Goal: Task Accomplishment & Management: Manage account settings

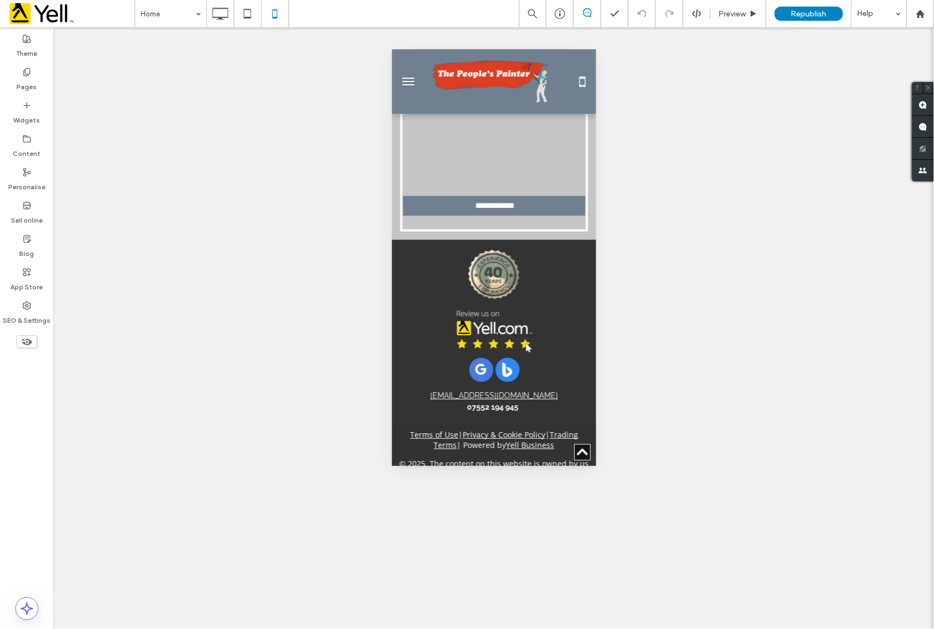
scroll to position [2326, 0]
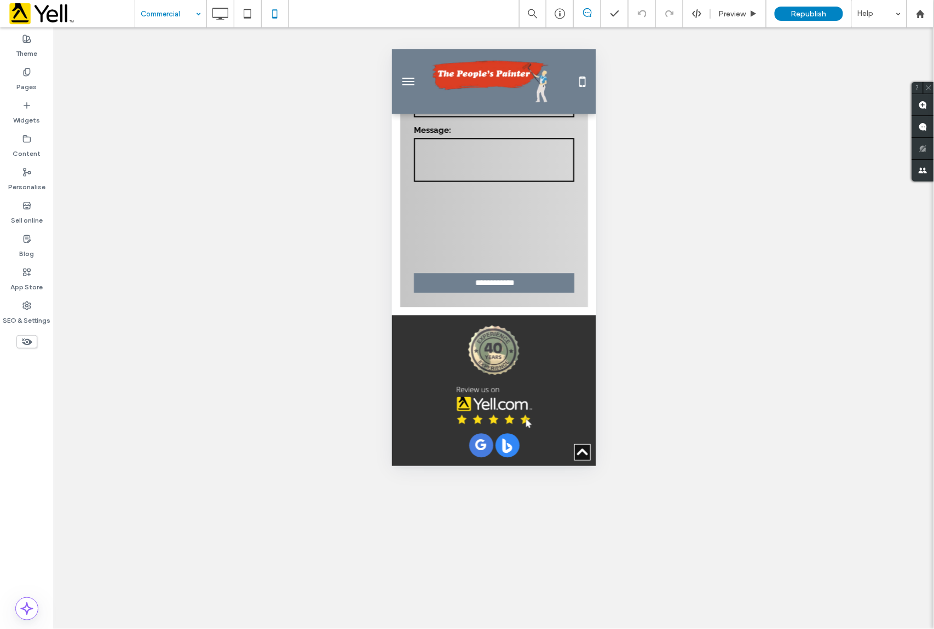
scroll to position [2213, 0]
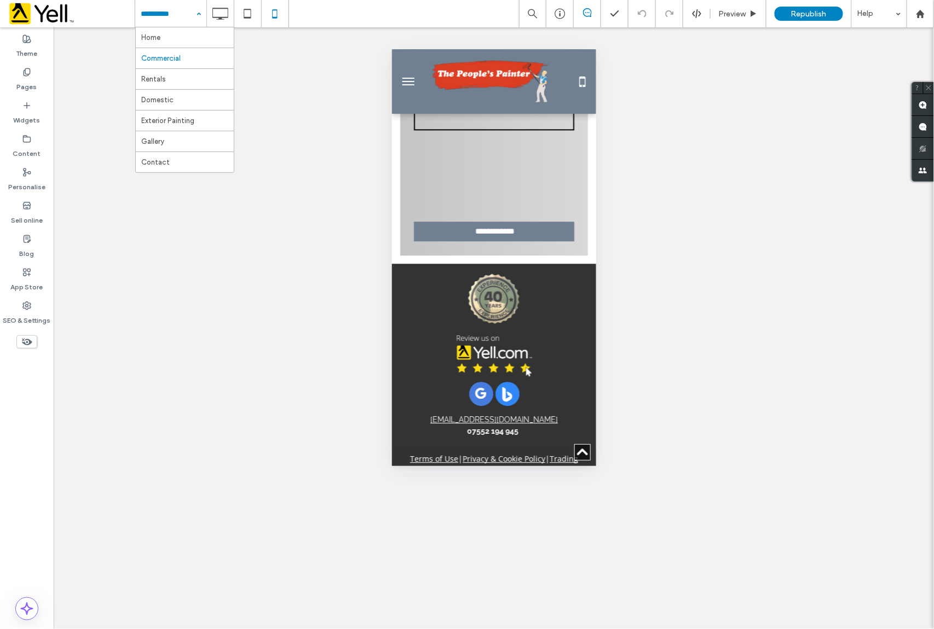
click at [148, 18] on input at bounding box center [168, 13] width 55 height 27
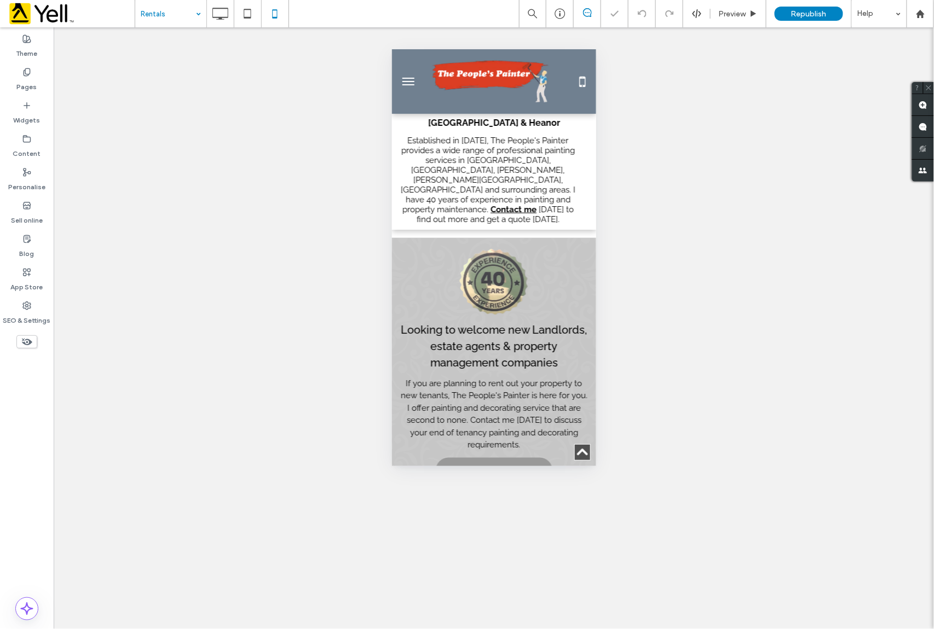
scroll to position [292, 0]
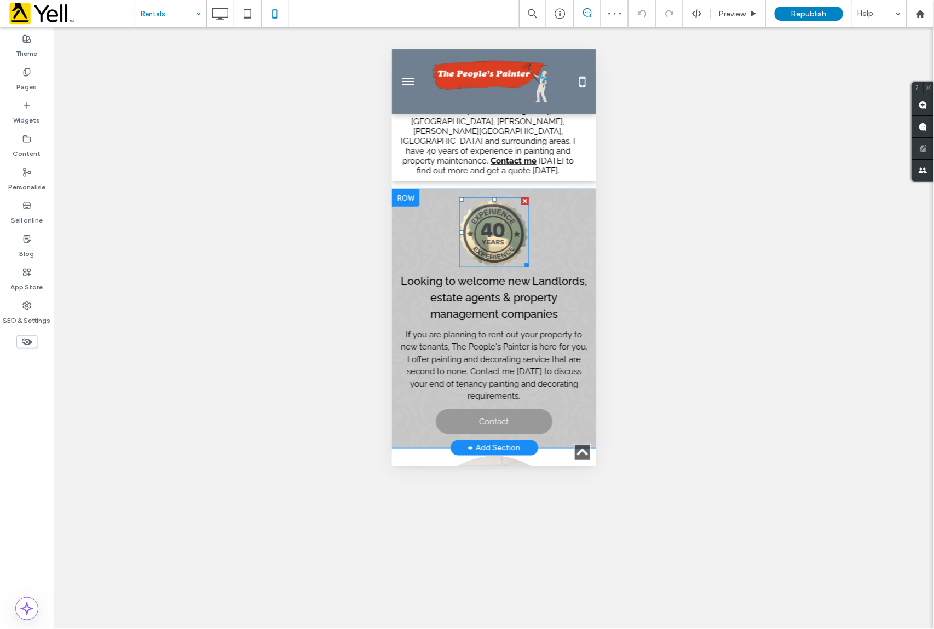
click at [520, 197] on div at bounding box center [524, 201] width 8 height 8
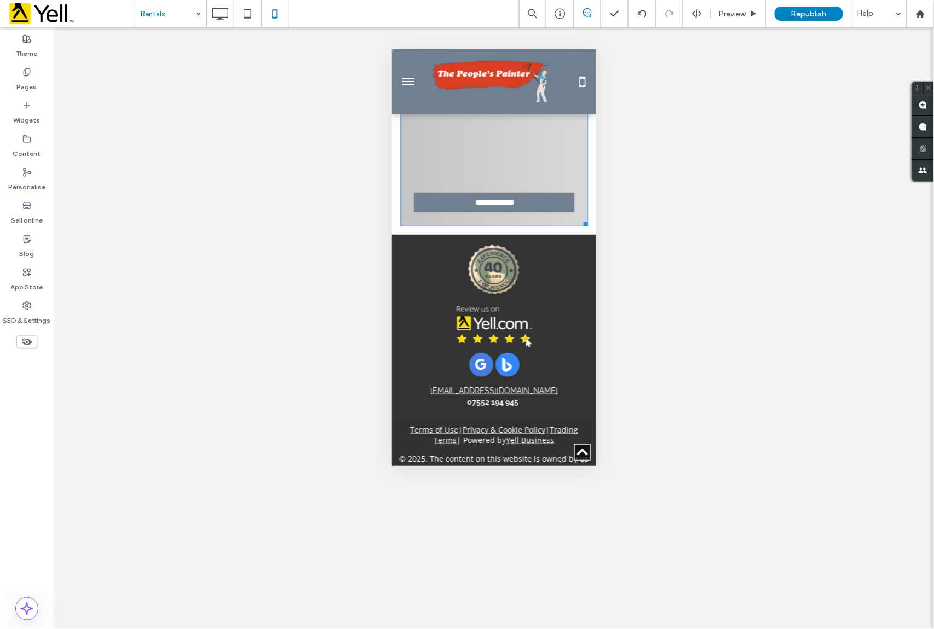
scroll to position [1616, 0]
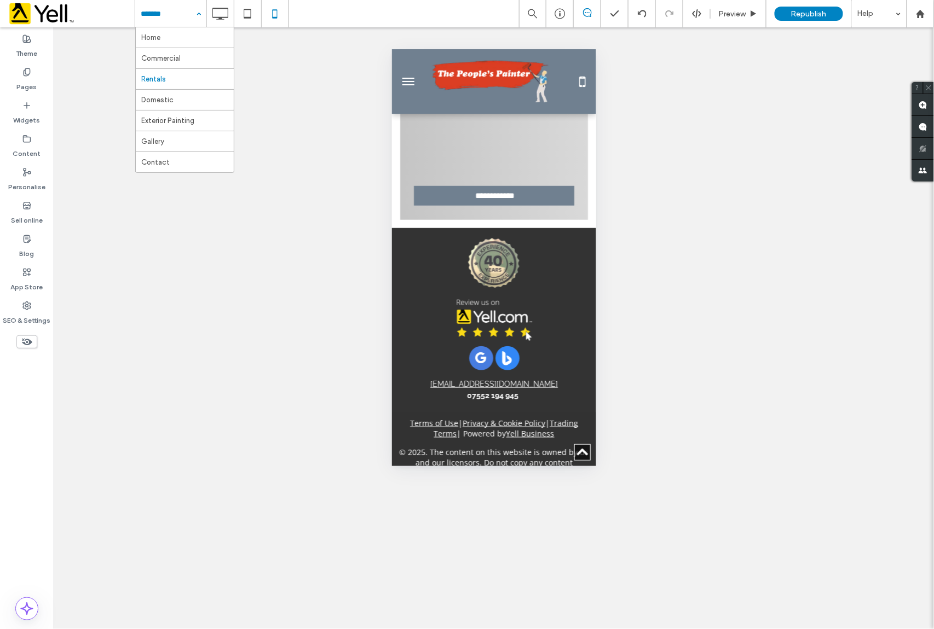
click at [181, 14] on input at bounding box center [168, 13] width 55 height 27
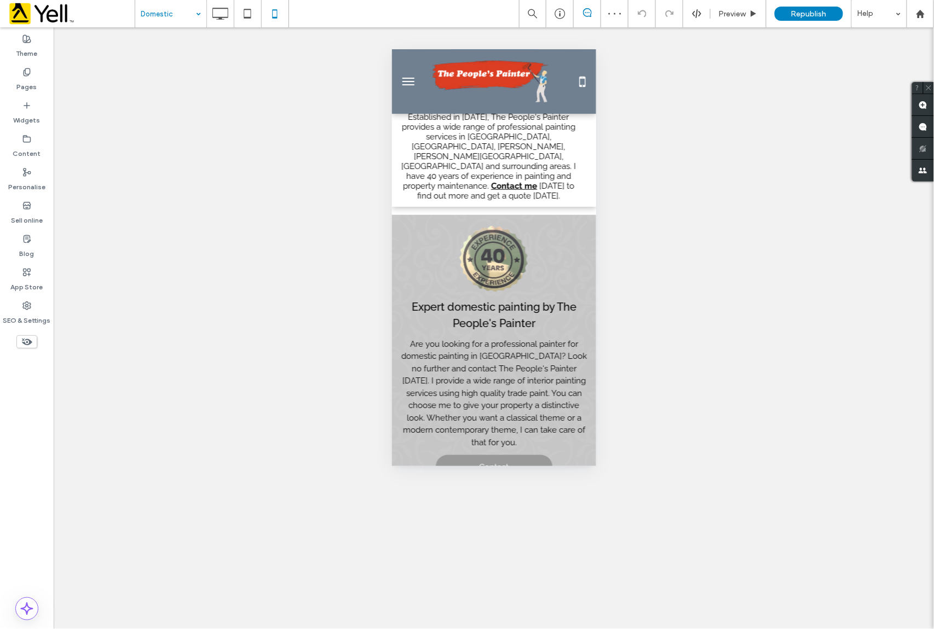
scroll to position [219, 0]
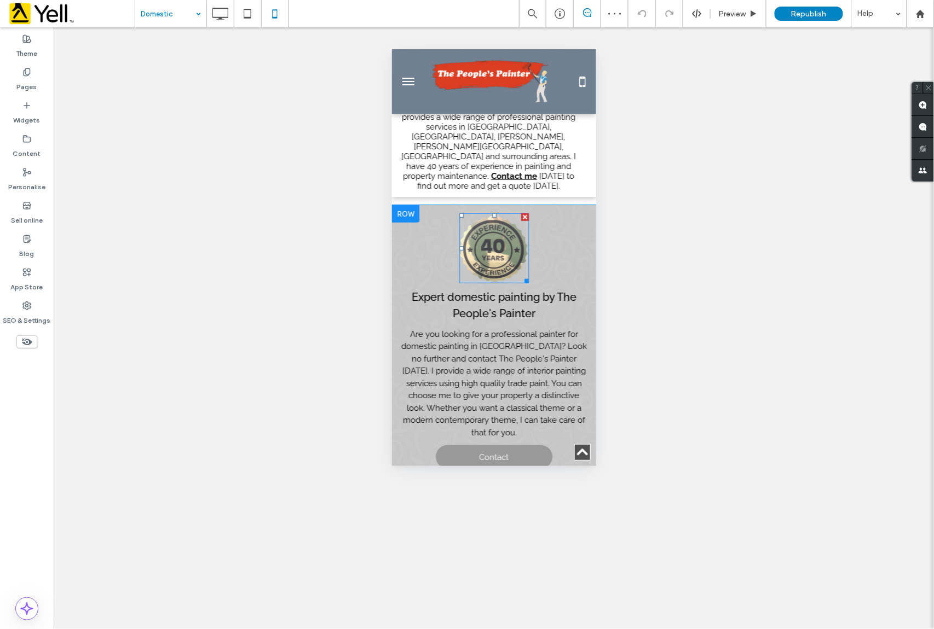
click at [520, 213] on div at bounding box center [524, 217] width 8 height 8
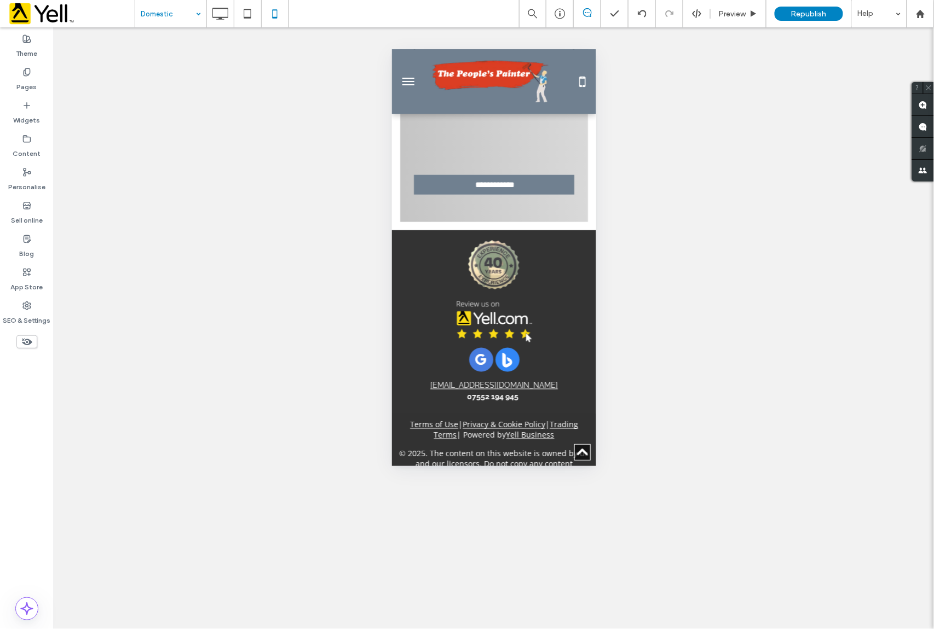
scroll to position [1772, 0]
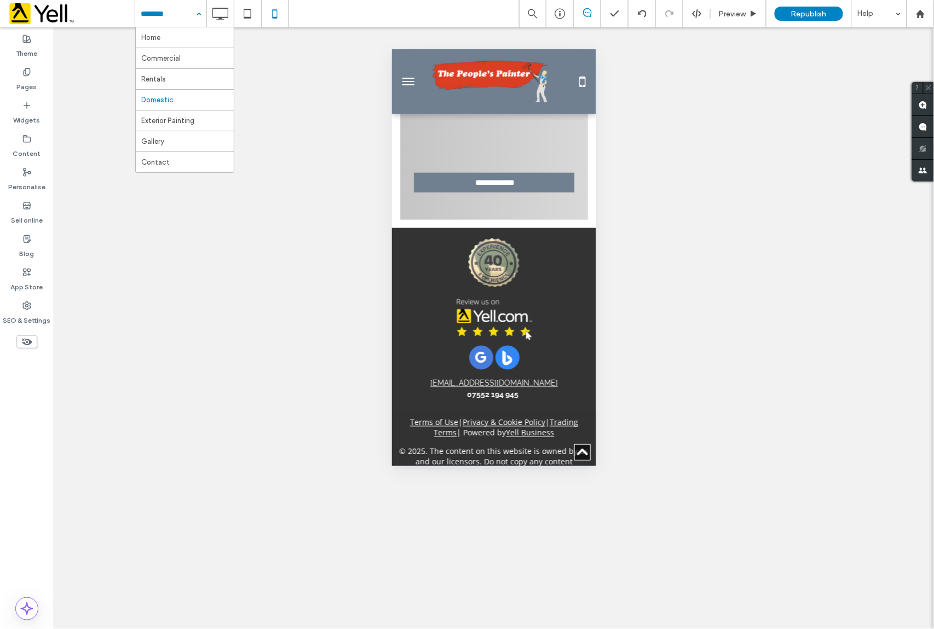
click at [171, 12] on input at bounding box center [168, 13] width 55 height 27
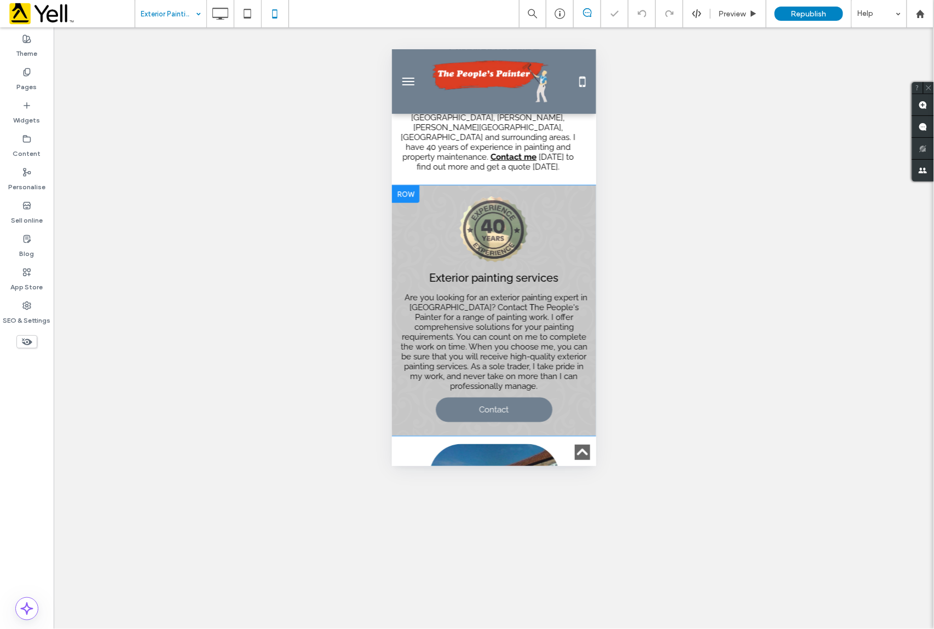
scroll to position [219, 0]
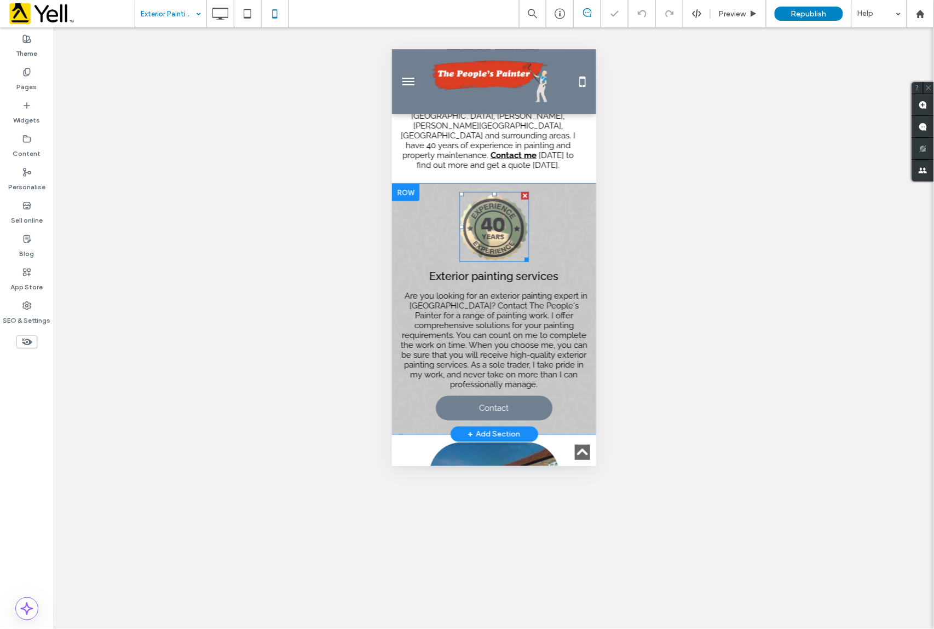
click at [520, 192] on div at bounding box center [524, 196] width 8 height 8
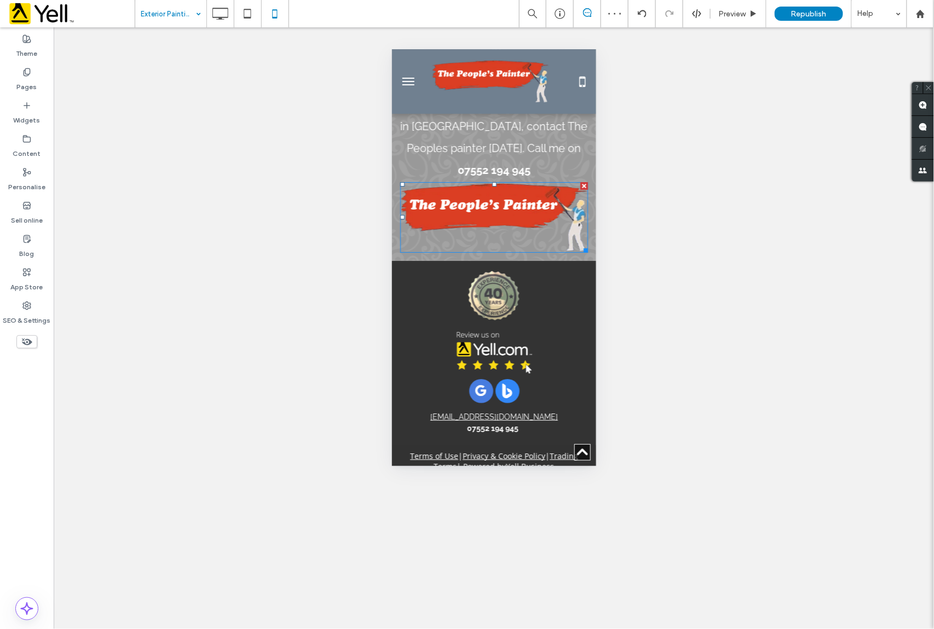
scroll to position [1275, 0]
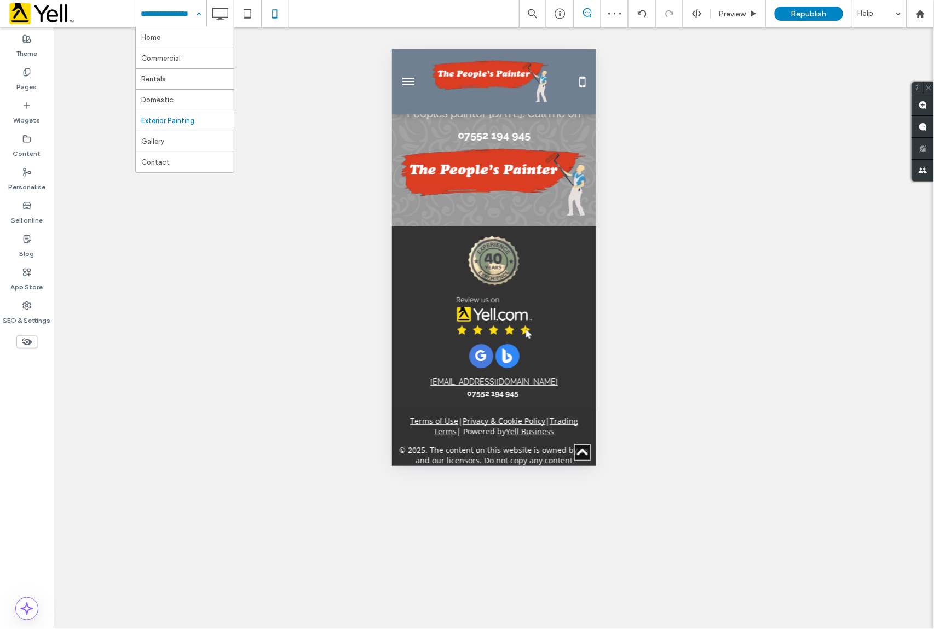
click at [157, 10] on input at bounding box center [168, 13] width 55 height 27
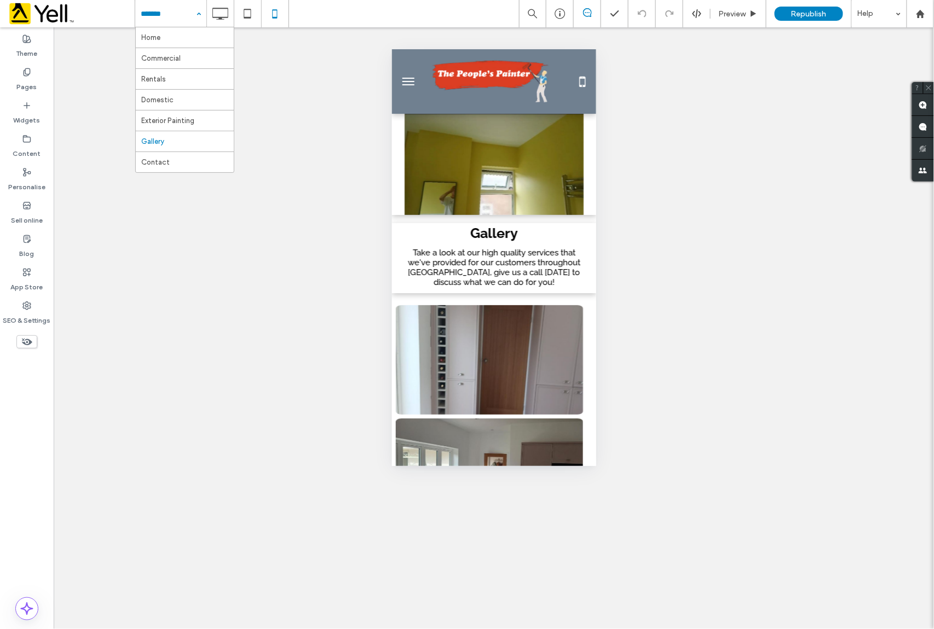
click at [166, 16] on input at bounding box center [168, 13] width 55 height 27
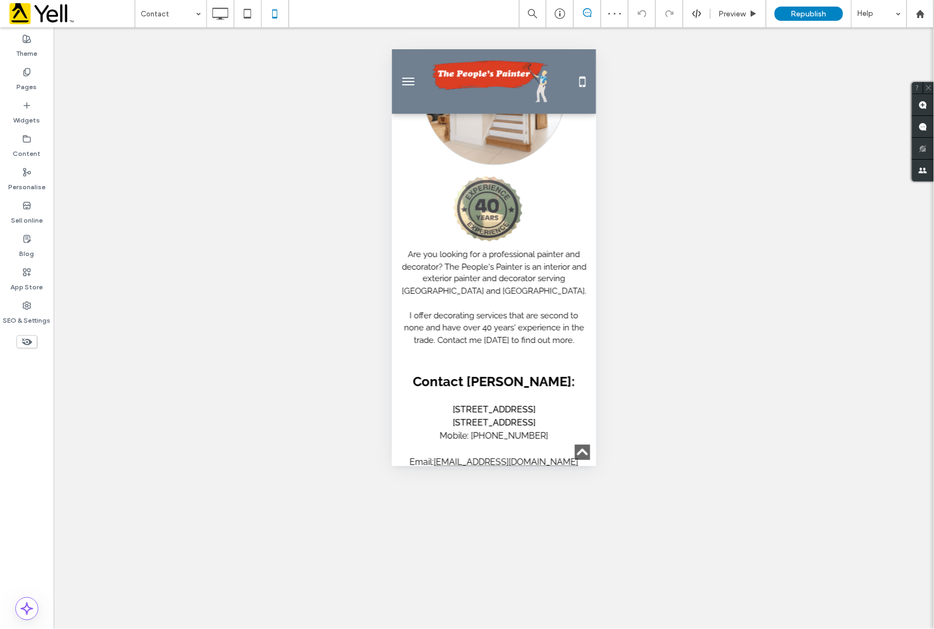
scroll to position [450, 0]
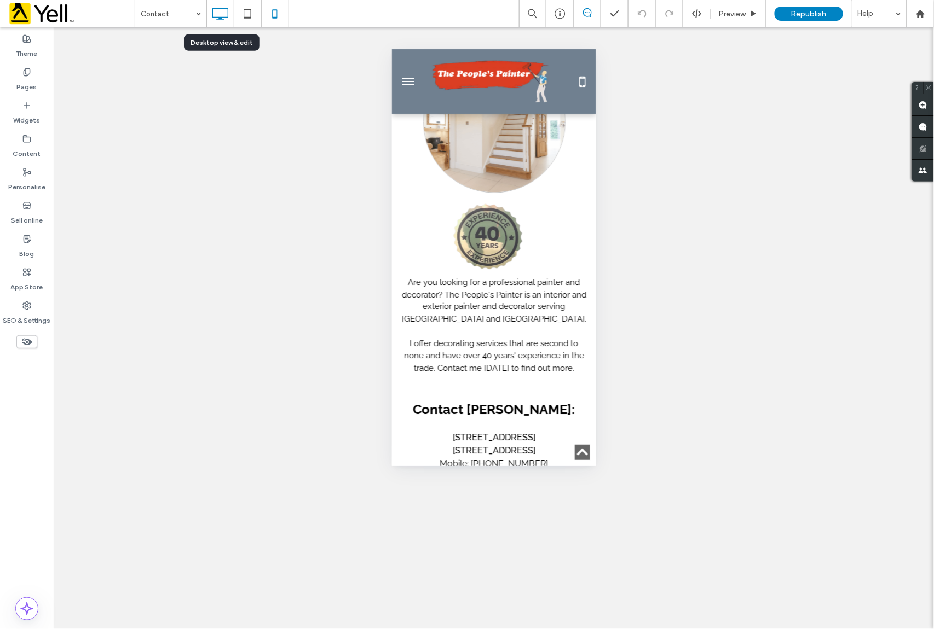
click at [221, 12] on icon at bounding box center [220, 14] width 22 height 22
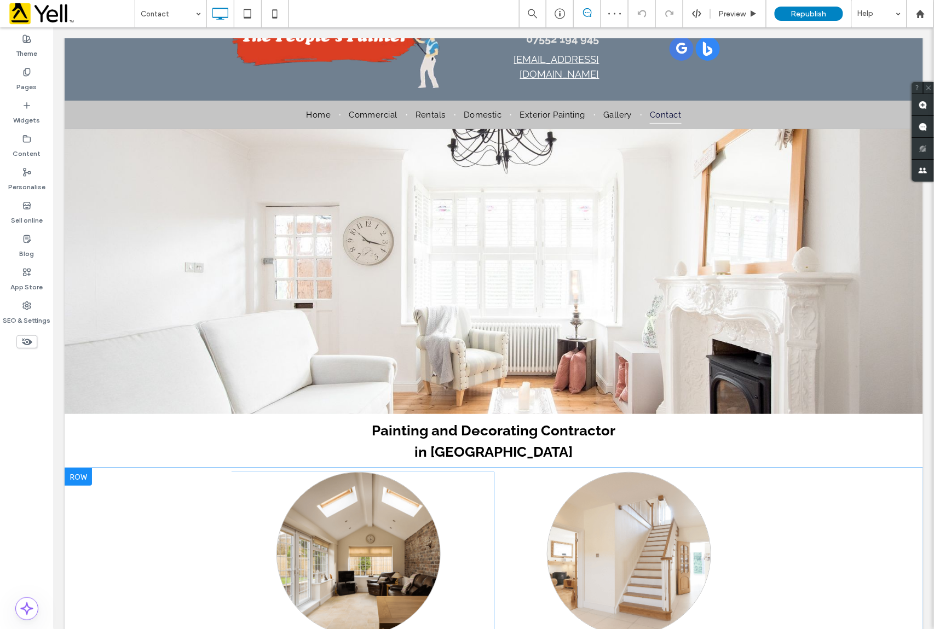
scroll to position [0, 0]
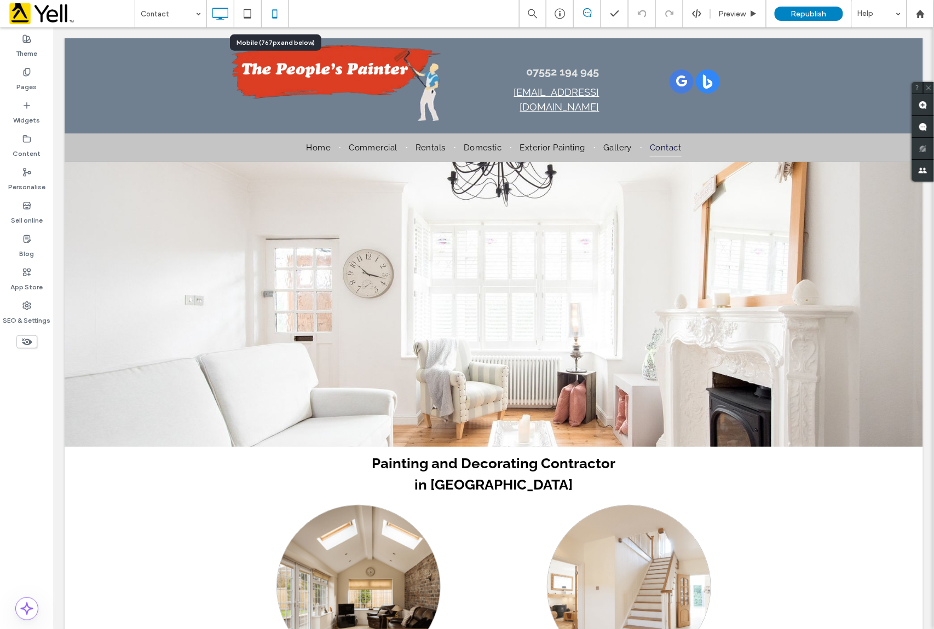
click at [276, 13] on icon at bounding box center [275, 14] width 22 height 22
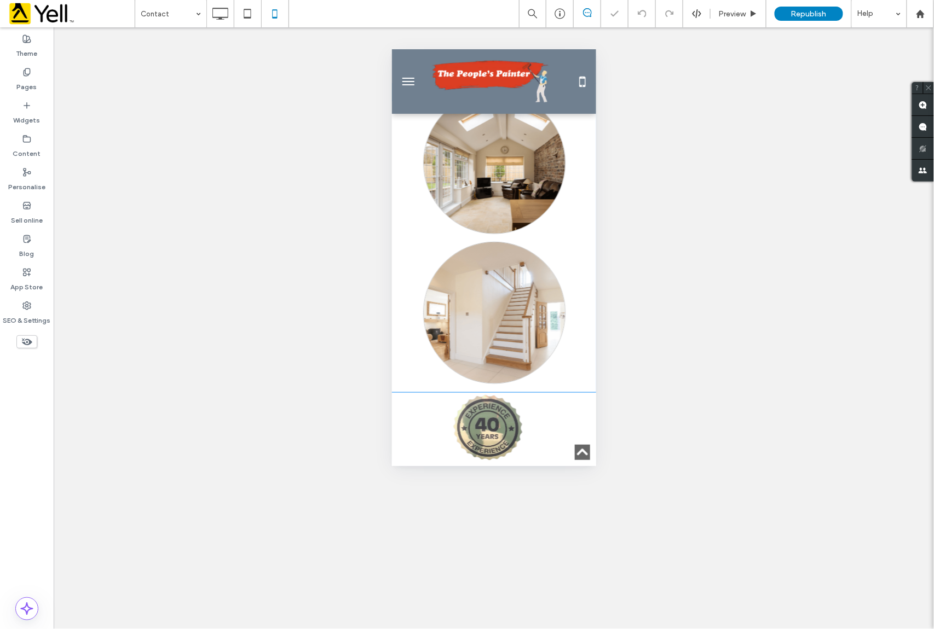
scroll to position [292, 0]
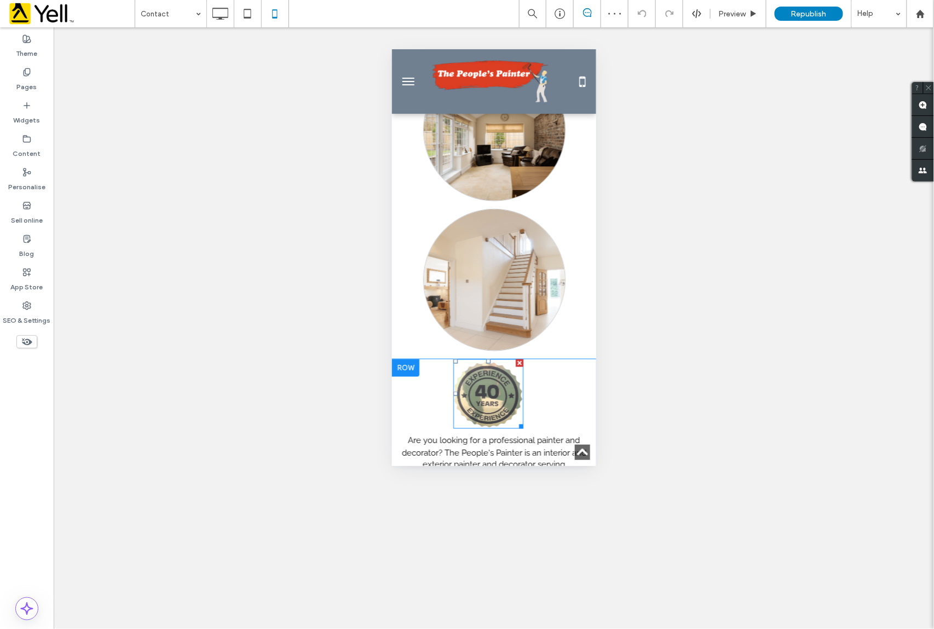
click at [517, 364] on div at bounding box center [519, 363] width 8 height 8
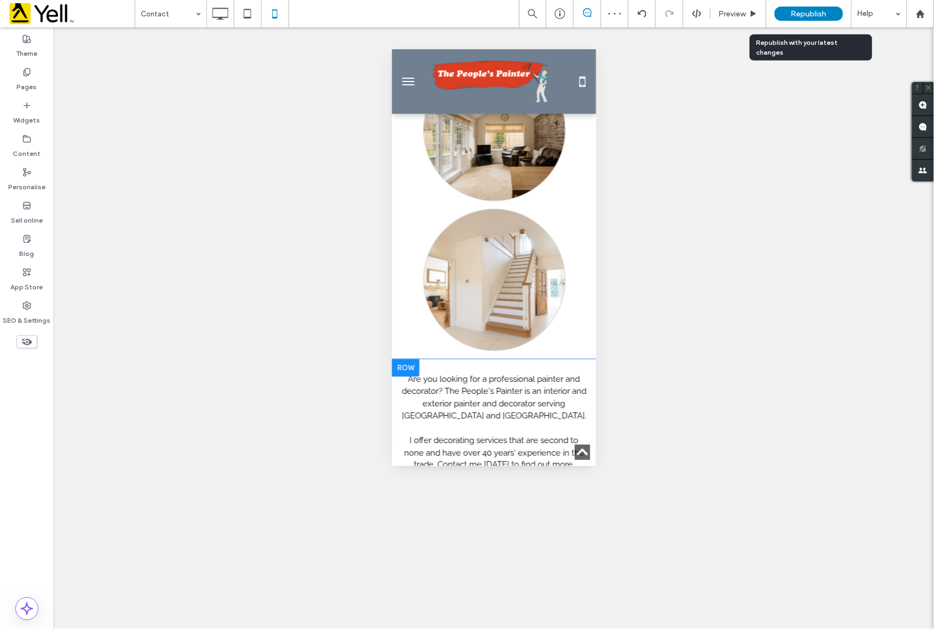
click at [804, 14] on span "Republish" at bounding box center [809, 13] width 36 height 9
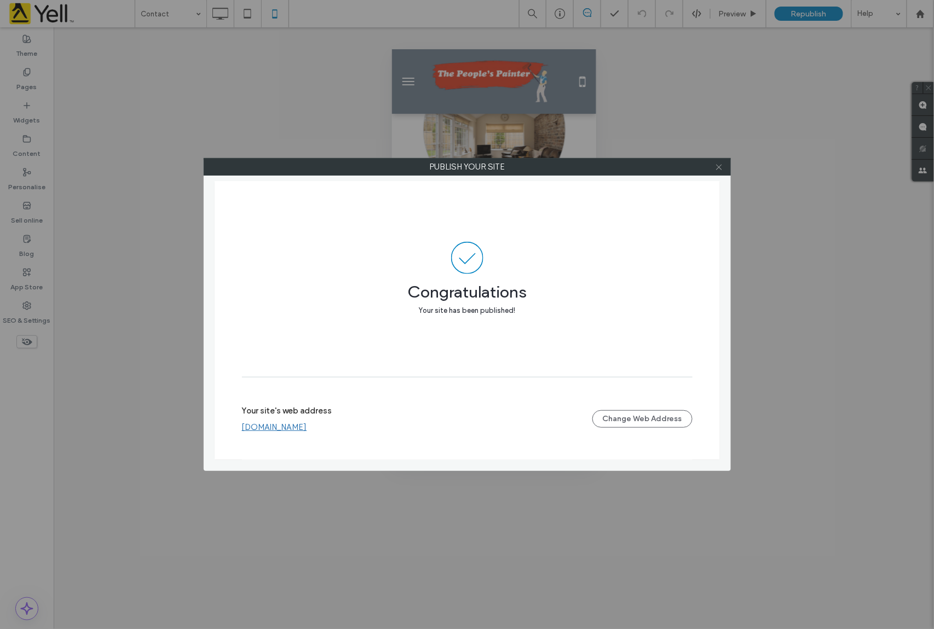
click at [715, 165] on icon at bounding box center [719, 167] width 8 height 8
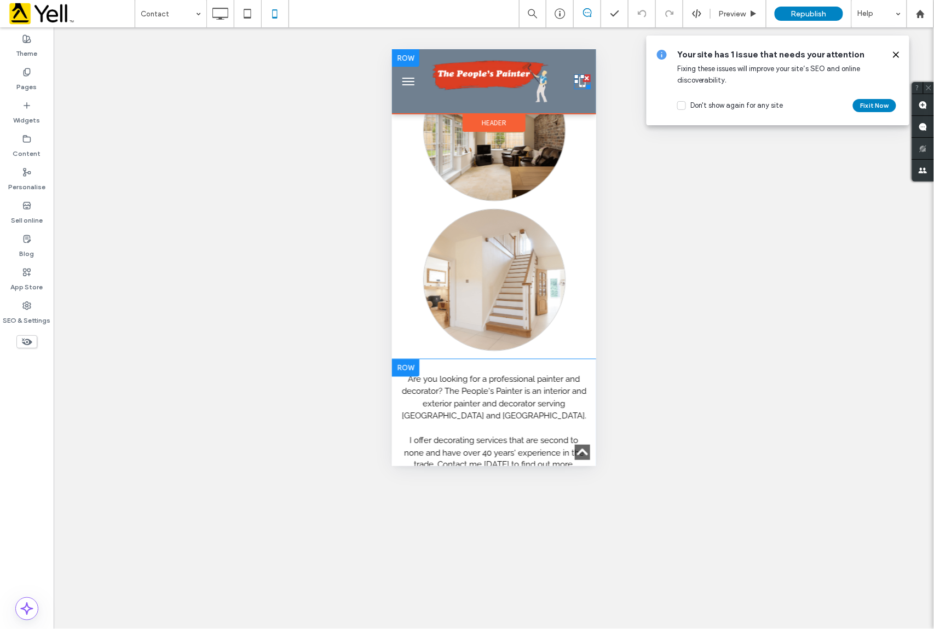
click at [573, 82] on icon at bounding box center [581, 81] width 16 height 15
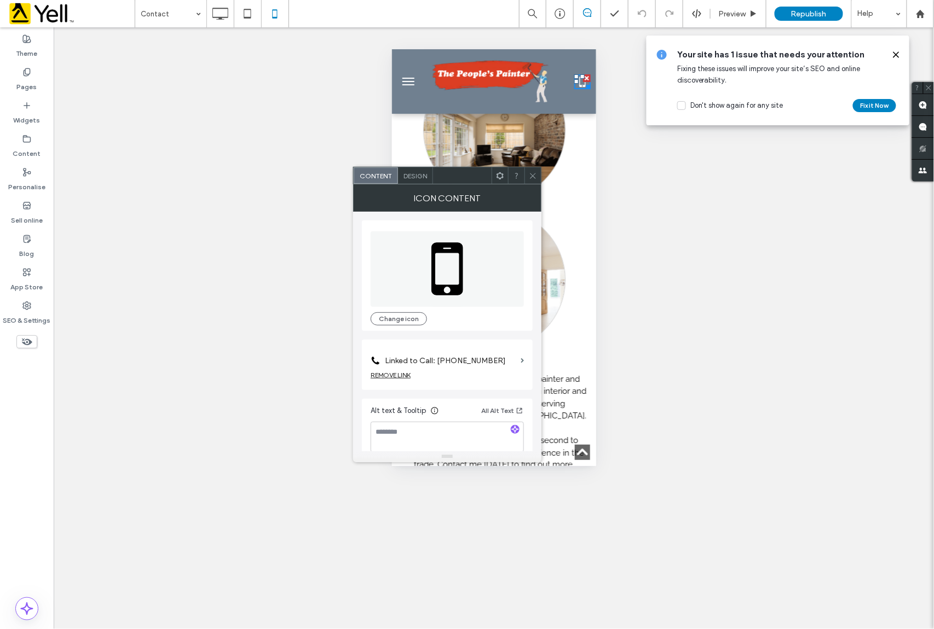
click at [532, 177] on icon at bounding box center [533, 176] width 8 height 8
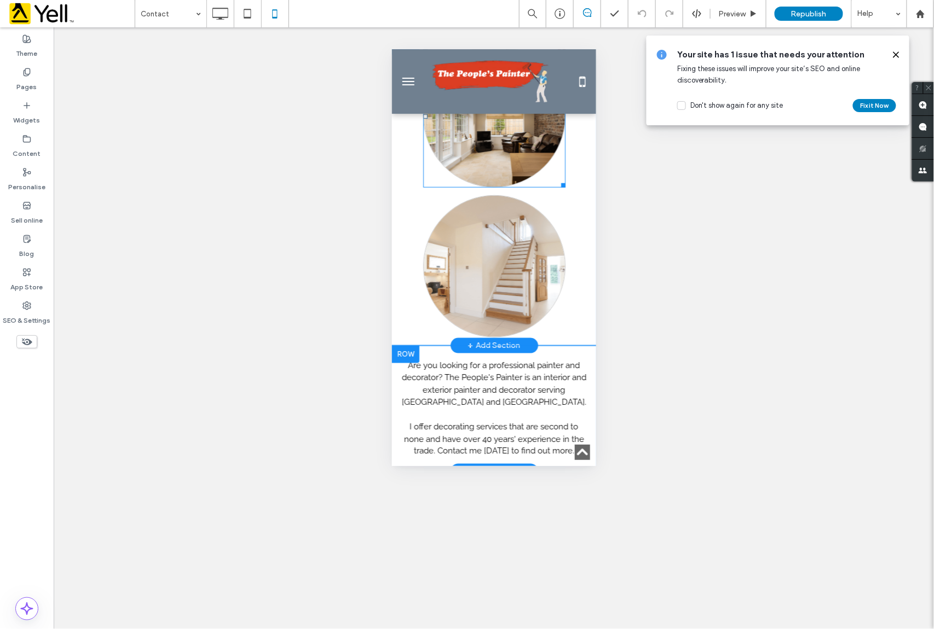
scroll to position [364, 0]
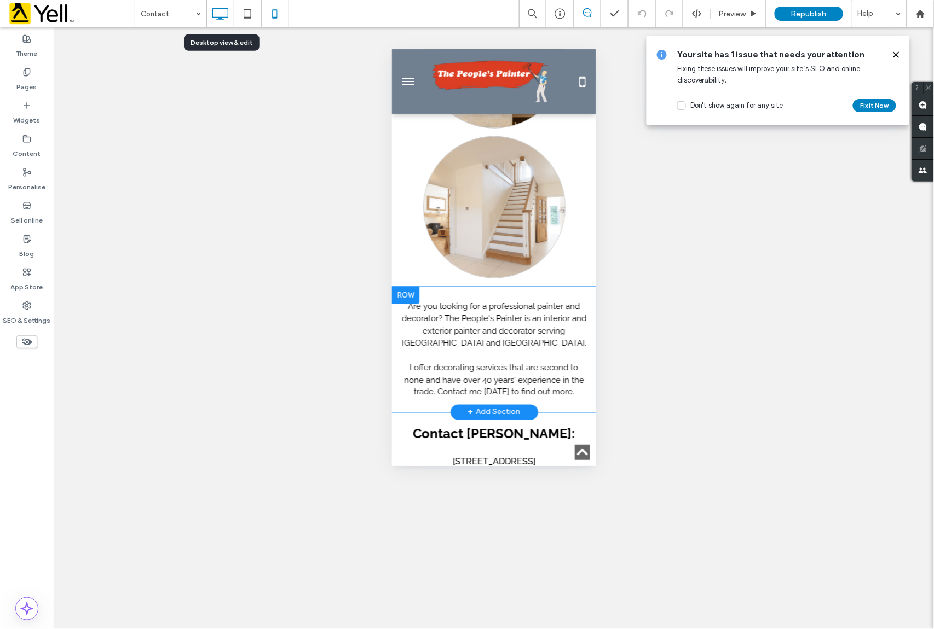
click at [222, 15] on icon at bounding box center [220, 14] width 22 height 22
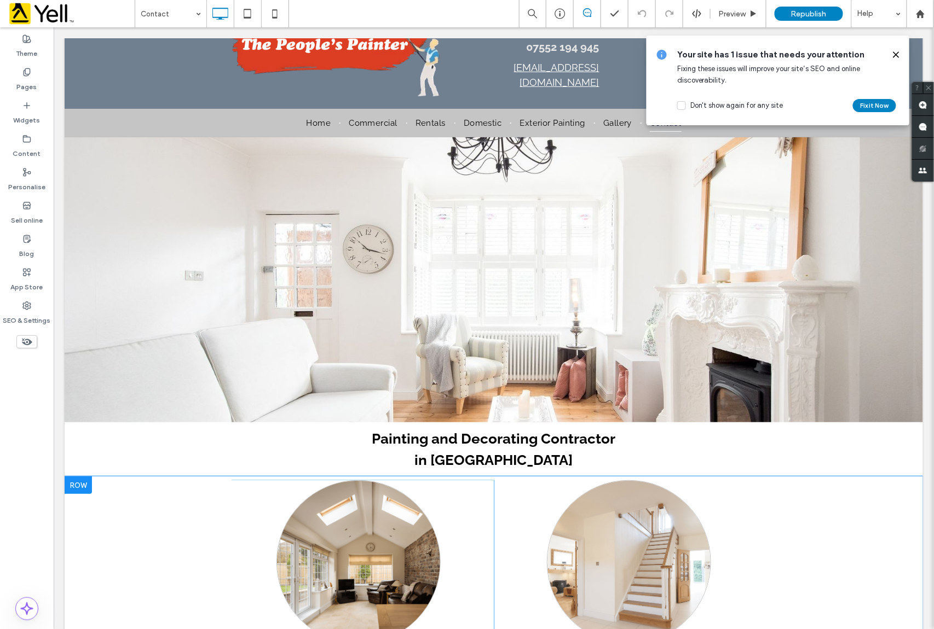
scroll to position [0, 0]
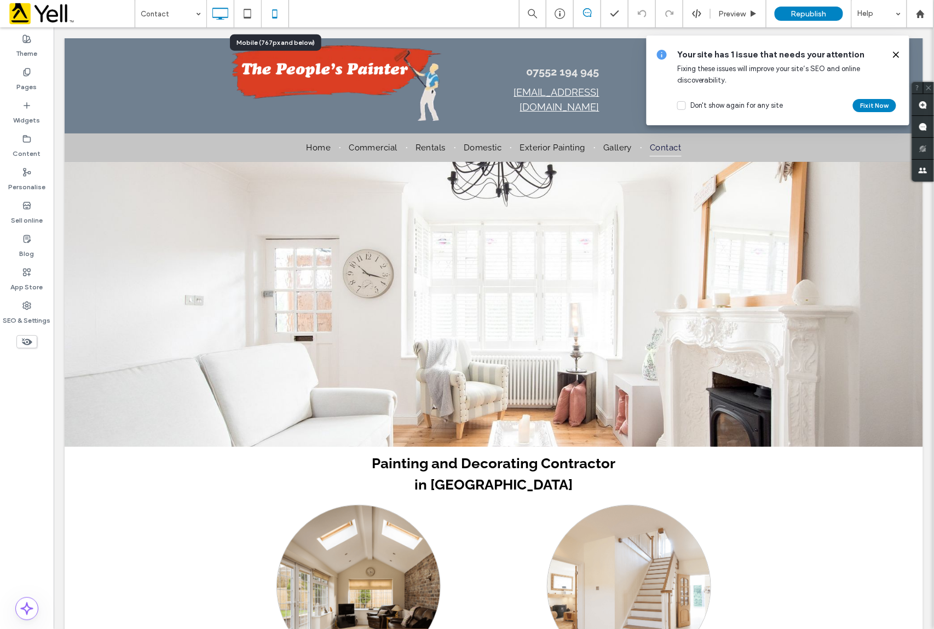
click at [274, 16] on icon at bounding box center [275, 14] width 22 height 22
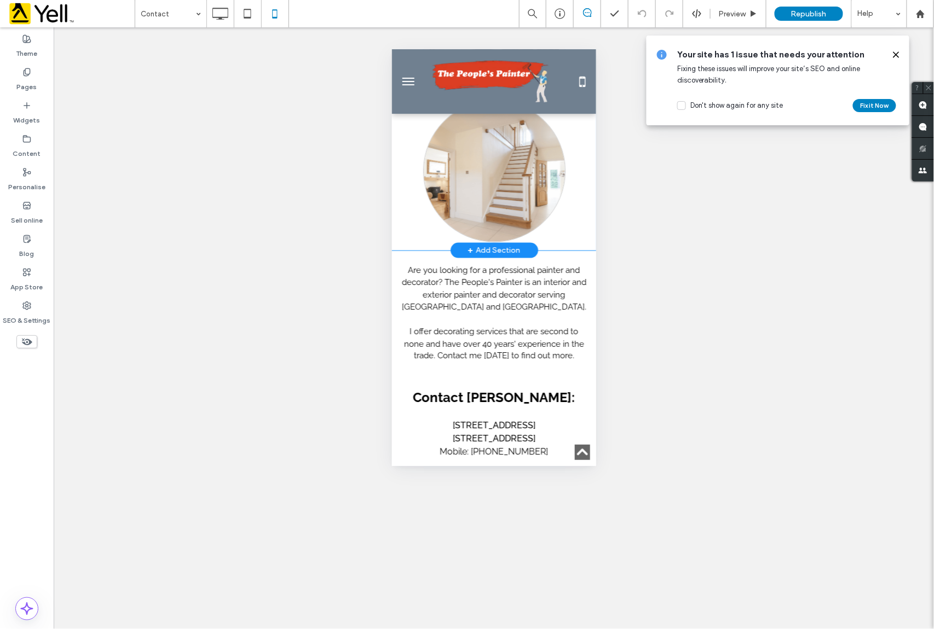
scroll to position [438, 0]
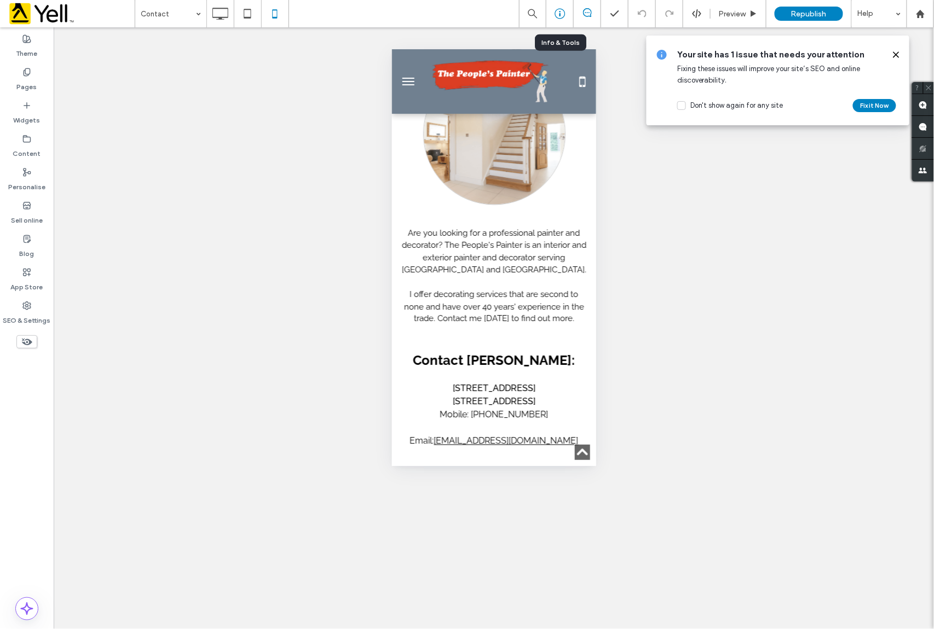
click at [559, 11] on use at bounding box center [559, 14] width 10 height 10
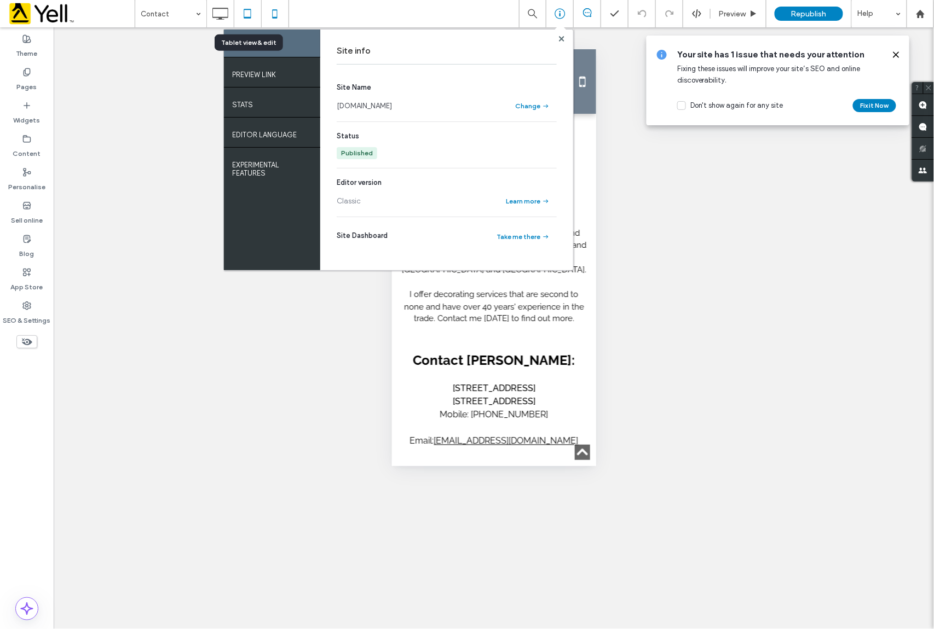
click at [250, 12] on icon at bounding box center [247, 14] width 22 height 22
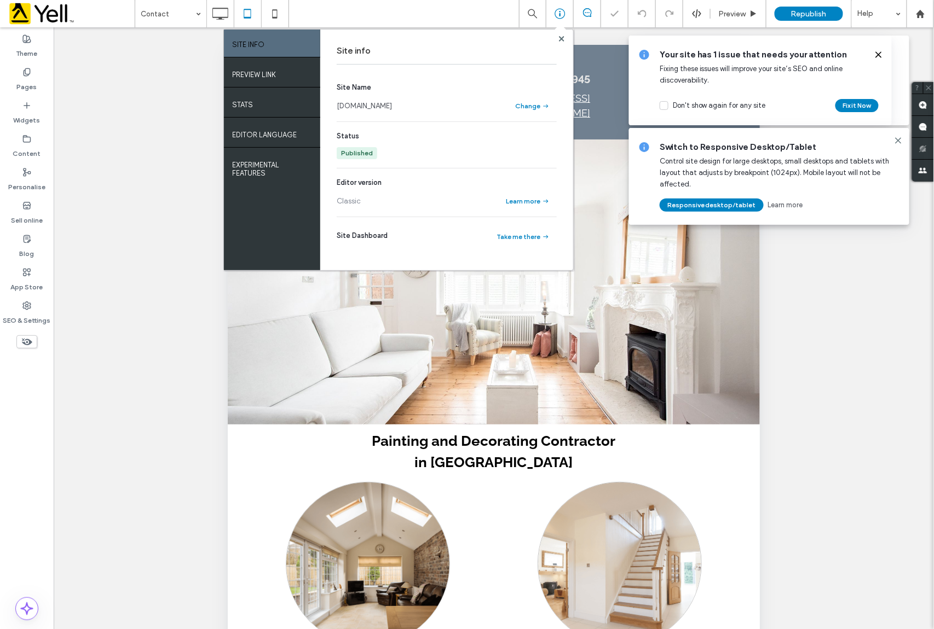
scroll to position [0, 0]
click at [560, 38] on use at bounding box center [560, 38] width 5 height 5
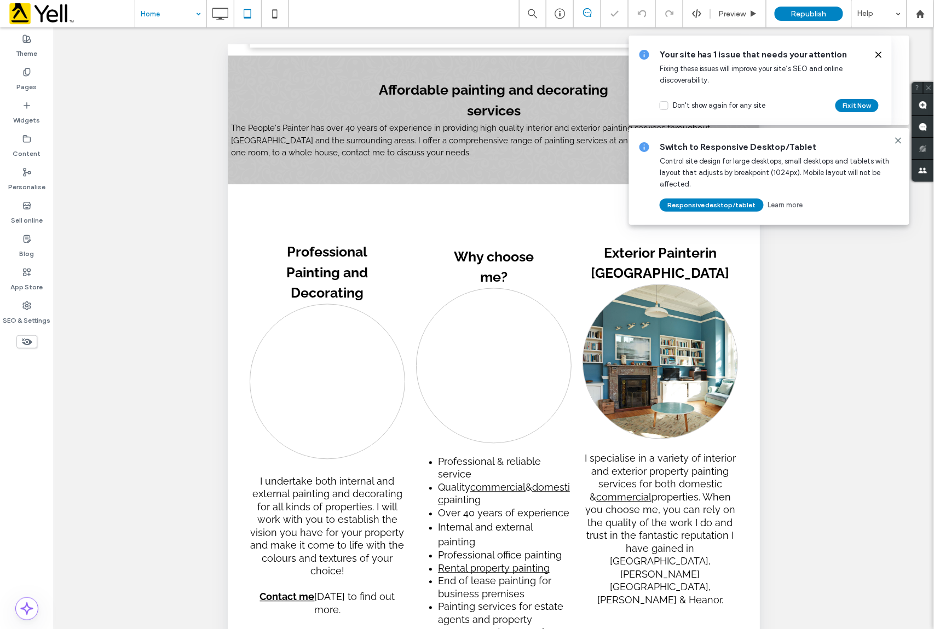
scroll to position [511, 0]
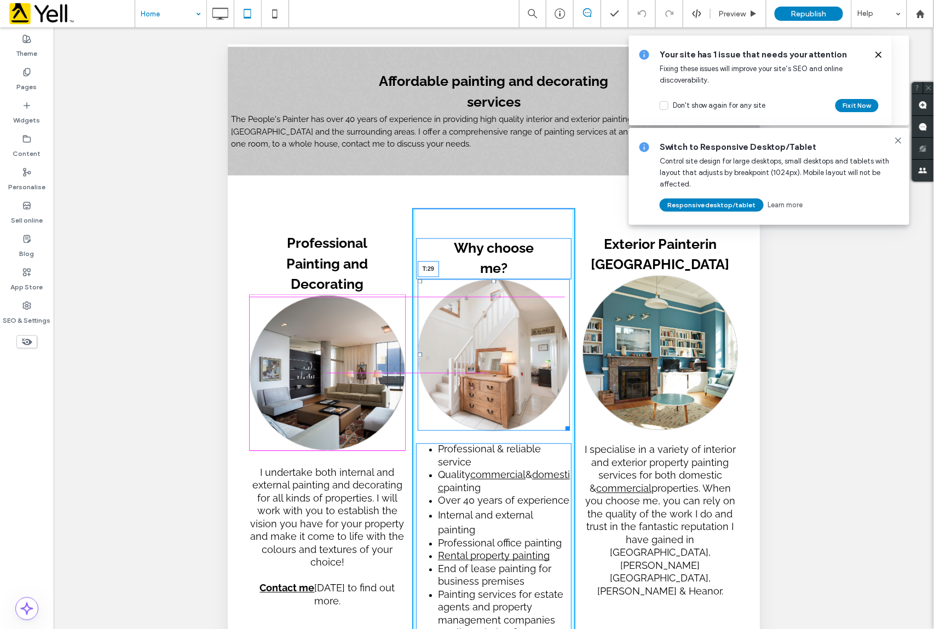
drag, startPoint x: 488, startPoint y: 282, endPoint x: 793, endPoint y: 343, distance: 311.4
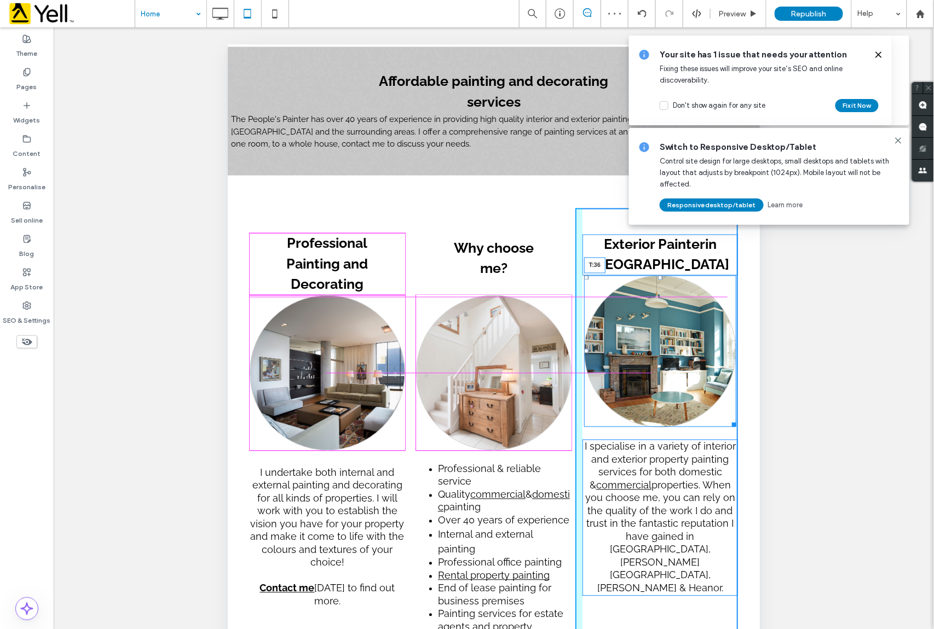
drag, startPoint x: 652, startPoint y: 278, endPoint x: 650, endPoint y: 298, distance: 19.8
click at [657, 280] on div at bounding box center [659, 277] width 4 height 4
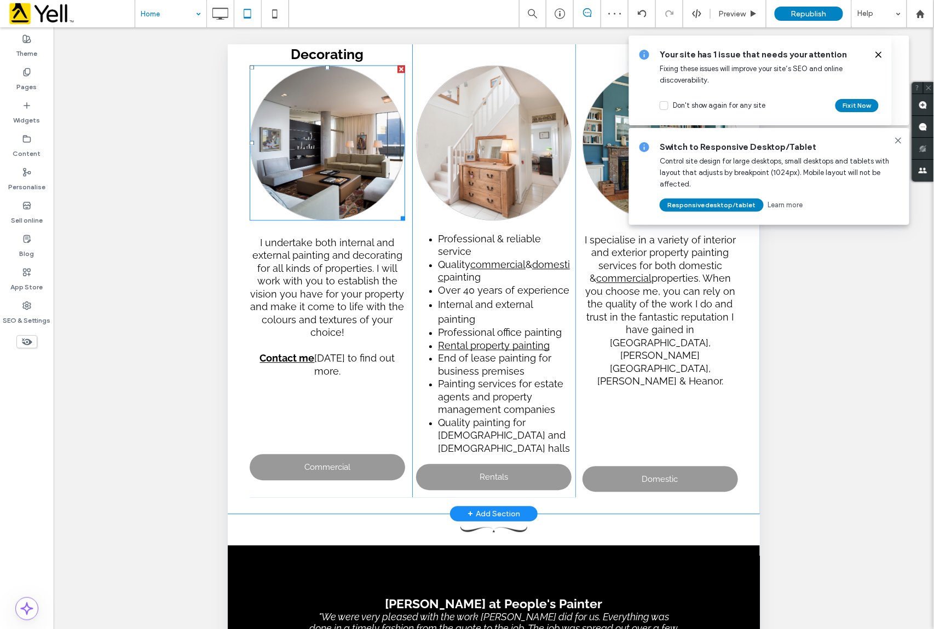
scroll to position [802, 0]
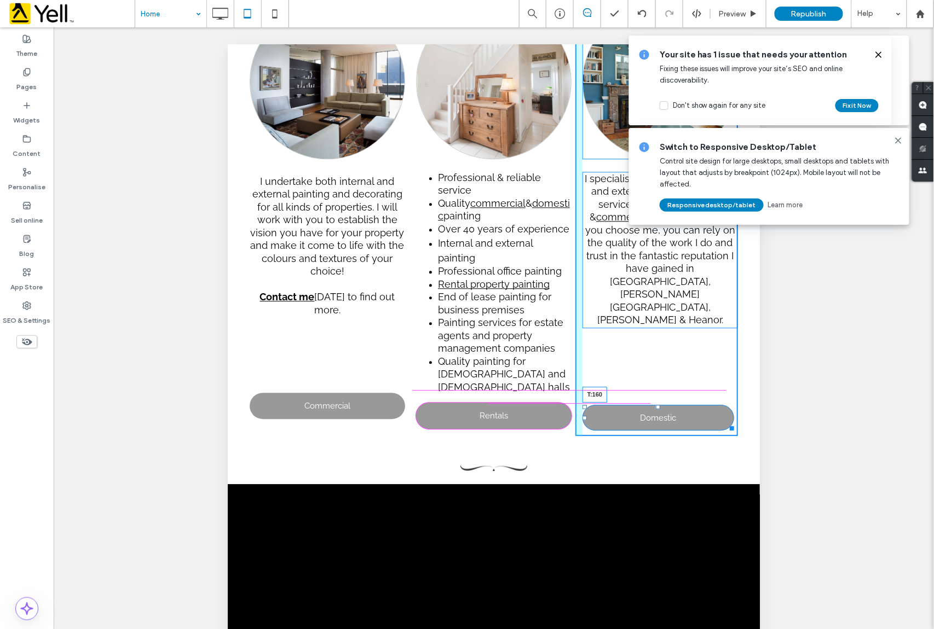
drag, startPoint x: 650, startPoint y: 379, endPoint x: 873, endPoint y: 436, distance: 229.9
click at [655, 404] on div at bounding box center [657, 406] width 4 height 4
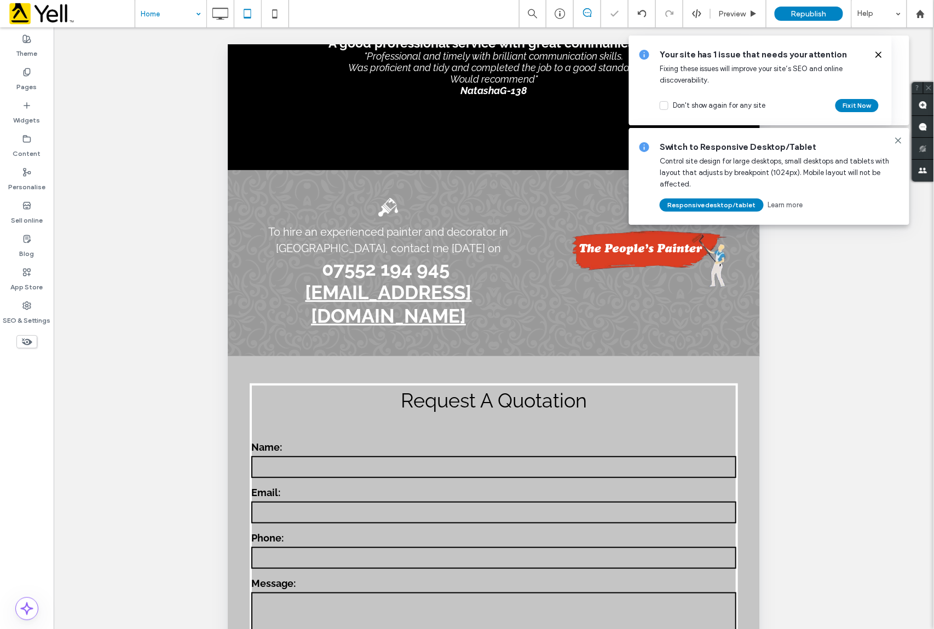
scroll to position [1386, 0]
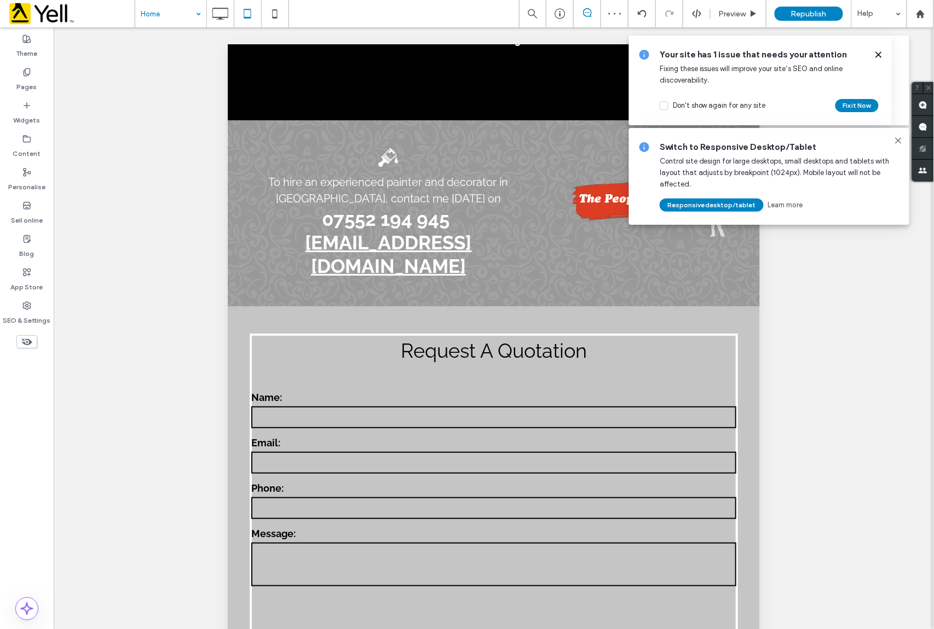
click at [171, 12] on input at bounding box center [168, 13] width 55 height 27
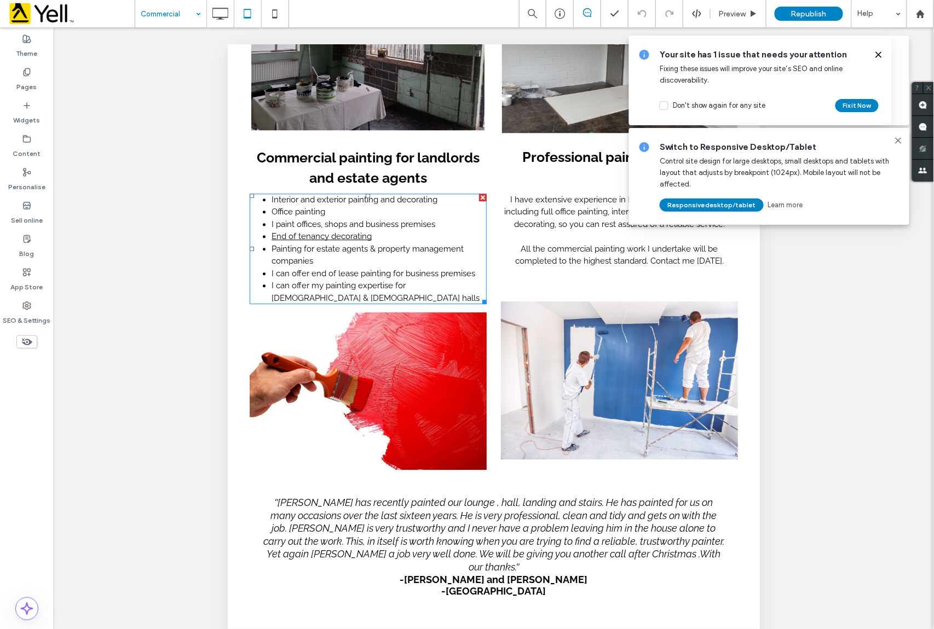
scroll to position [948, 0]
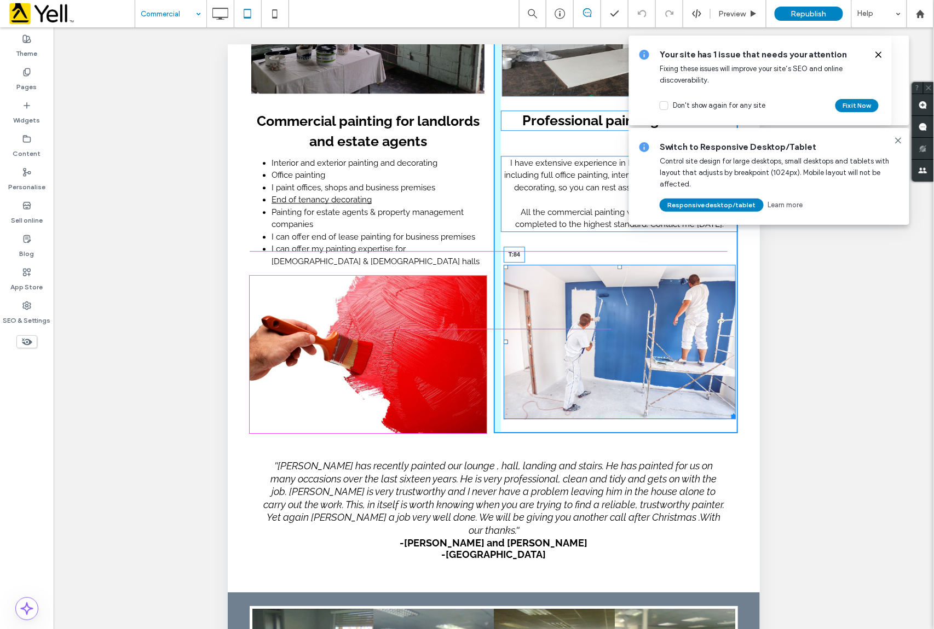
drag, startPoint x: 610, startPoint y: 240, endPoint x: 832, endPoint y: 299, distance: 229.9
click at [617, 264] on div at bounding box center [619, 266] width 4 height 4
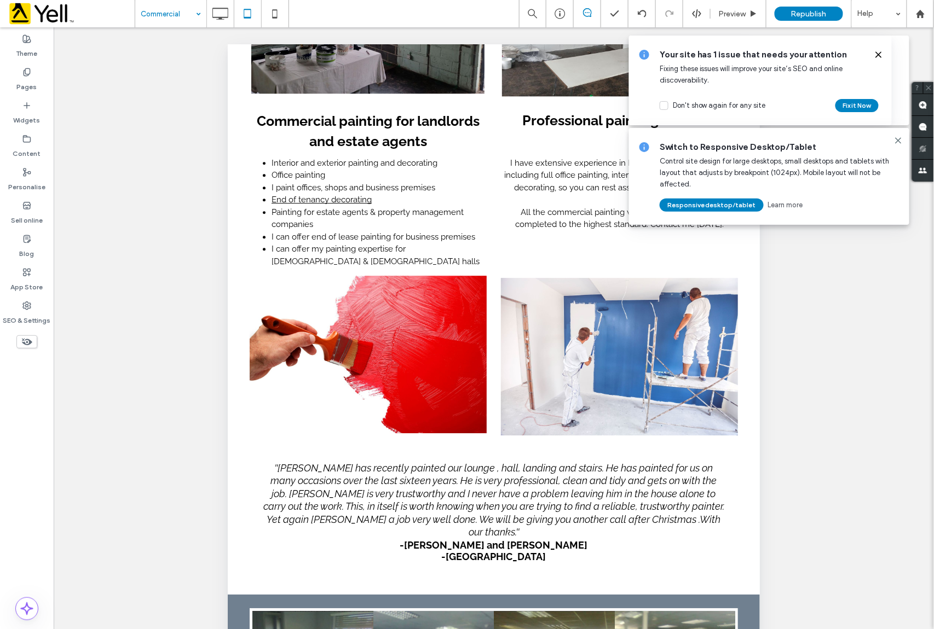
click at [171, 8] on input at bounding box center [168, 13] width 55 height 27
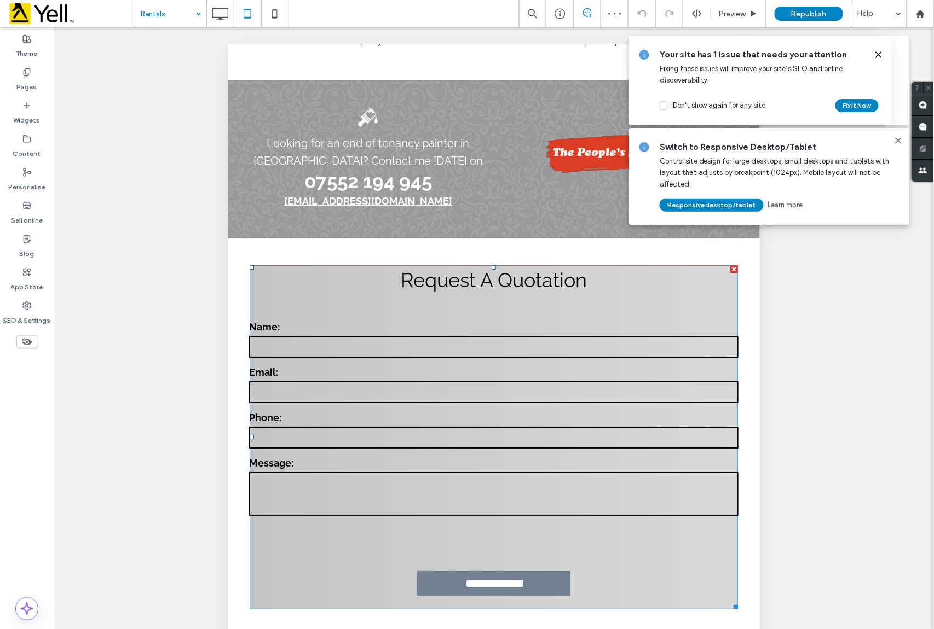
scroll to position [1167, 0]
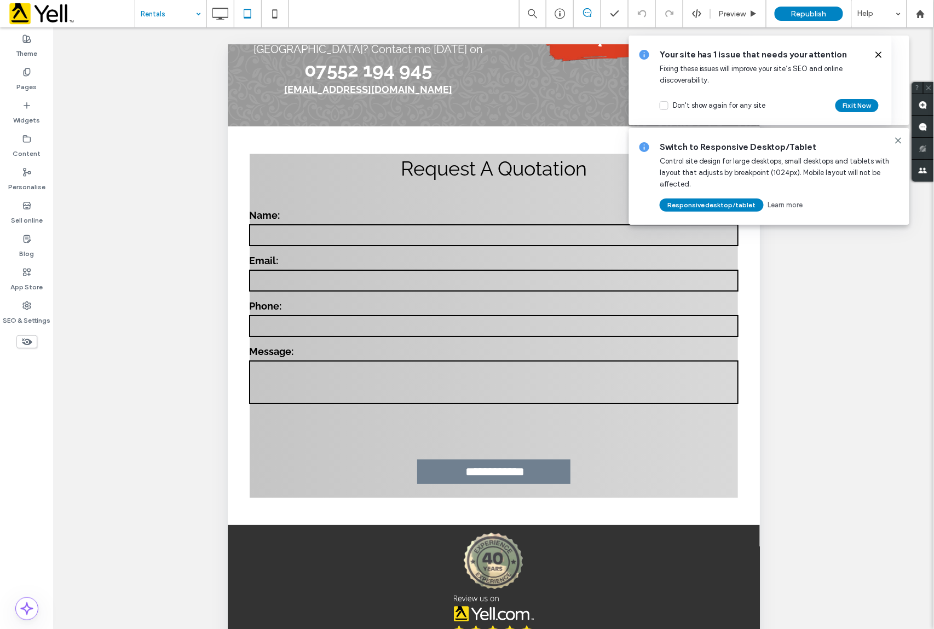
click at [158, 14] on input at bounding box center [168, 13] width 55 height 27
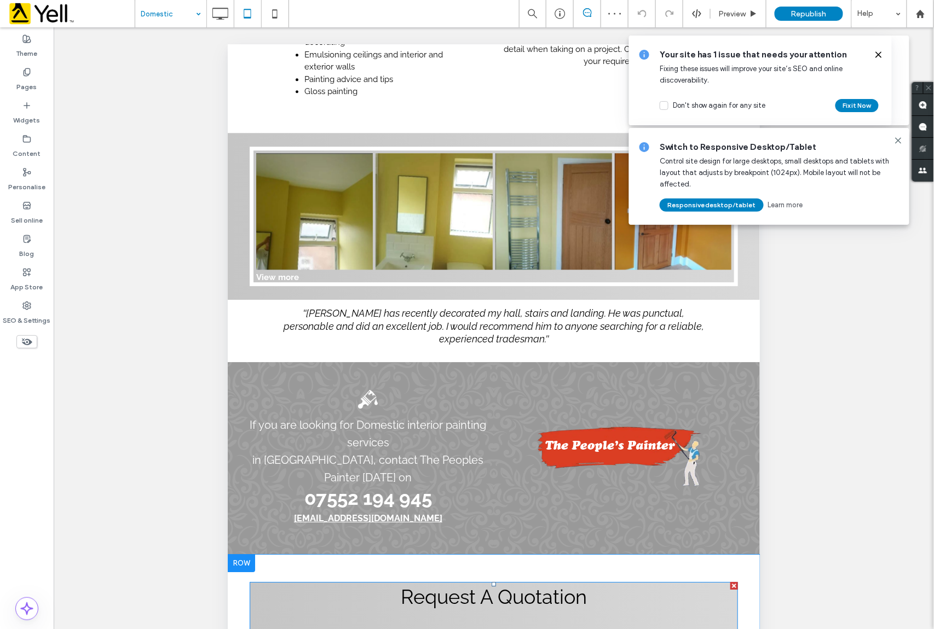
scroll to position [948, 0]
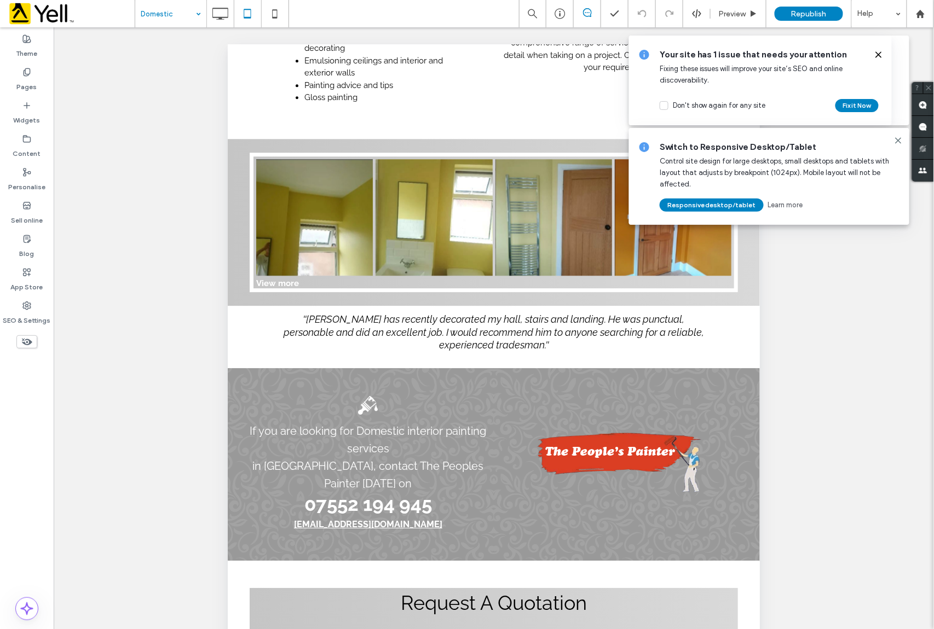
click at [162, 15] on input at bounding box center [168, 13] width 55 height 27
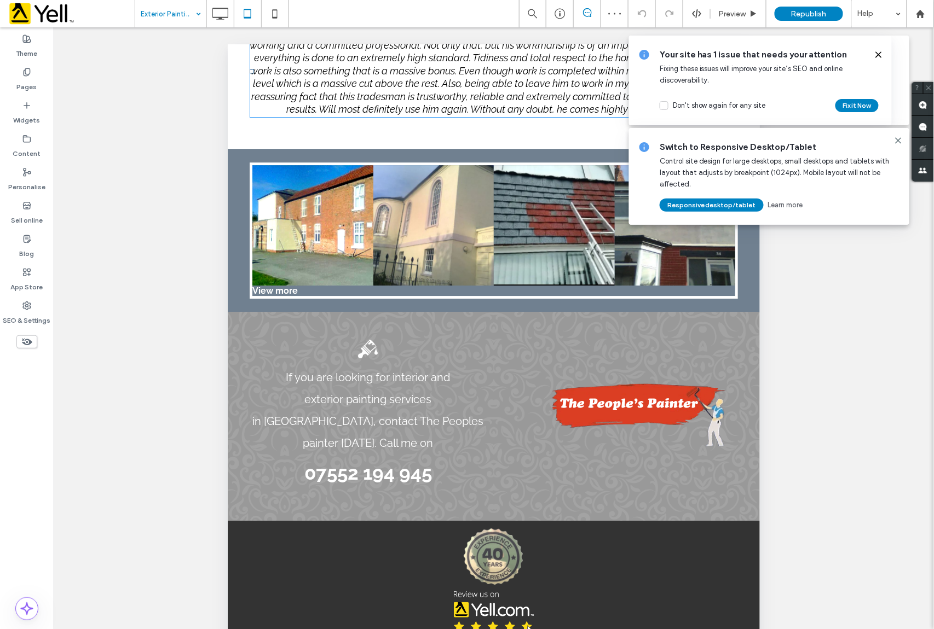
scroll to position [1073, 0]
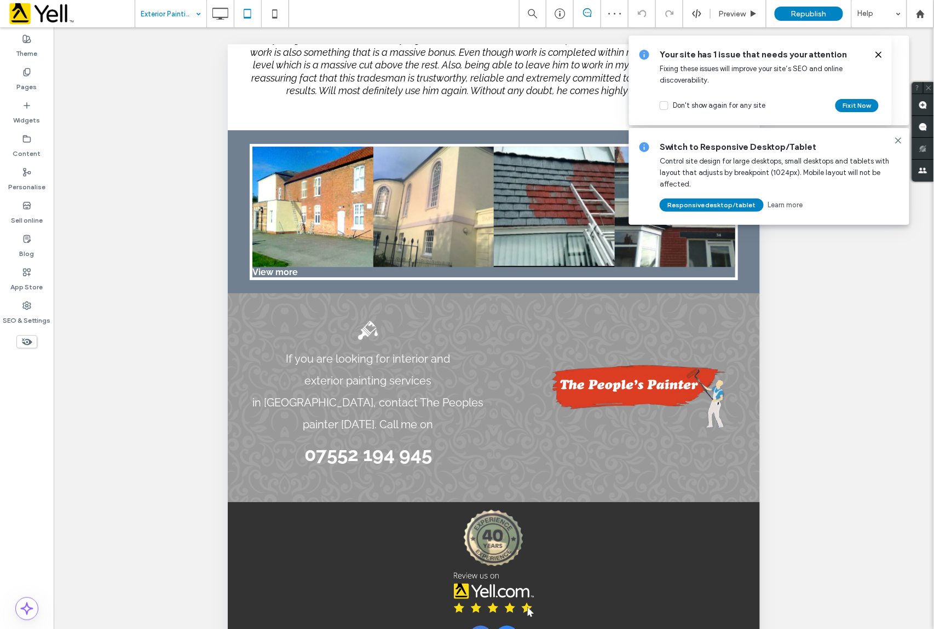
click at [183, 18] on input at bounding box center [168, 13] width 55 height 27
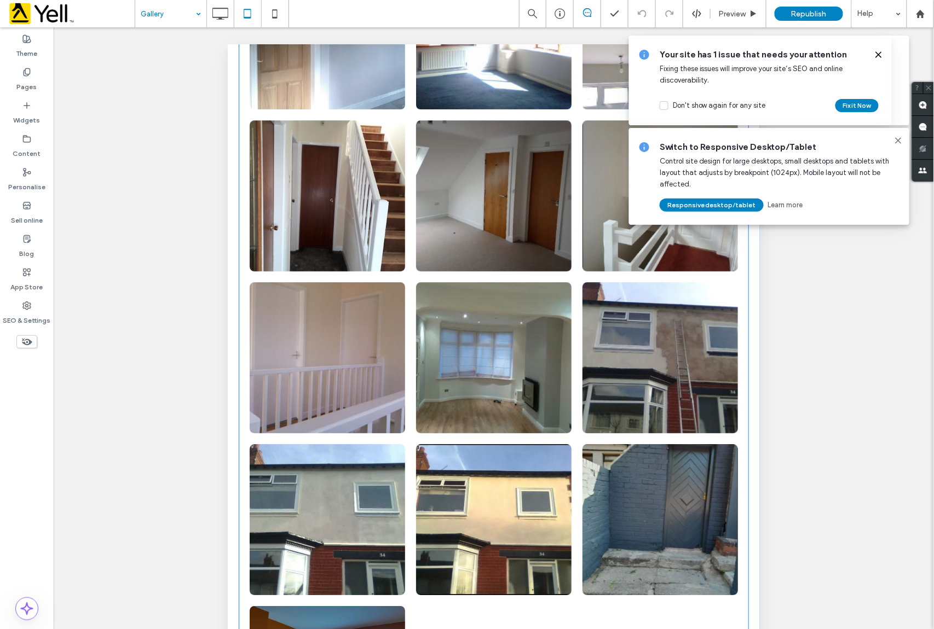
scroll to position [2408, 0]
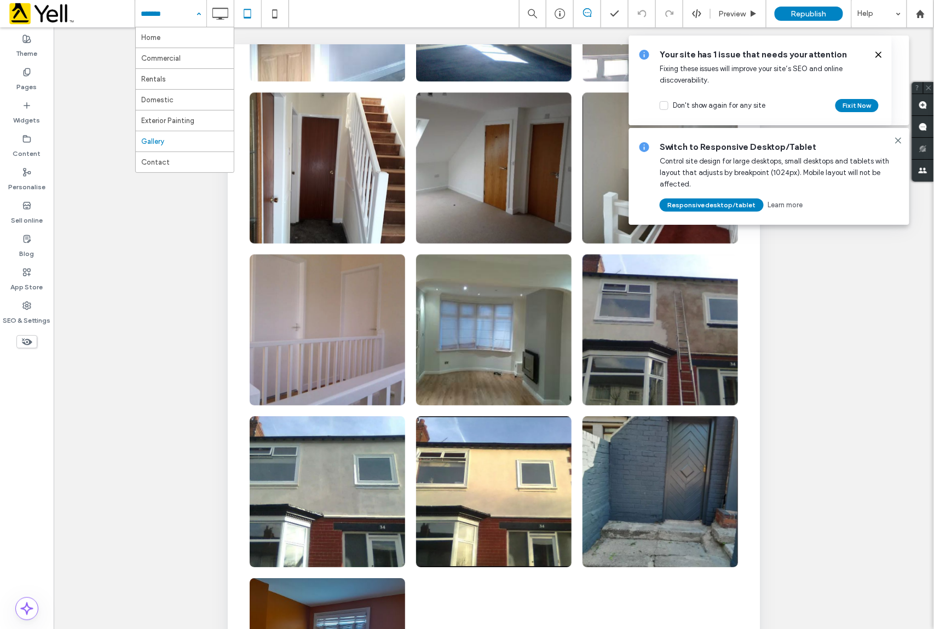
click at [149, 11] on input at bounding box center [168, 13] width 55 height 27
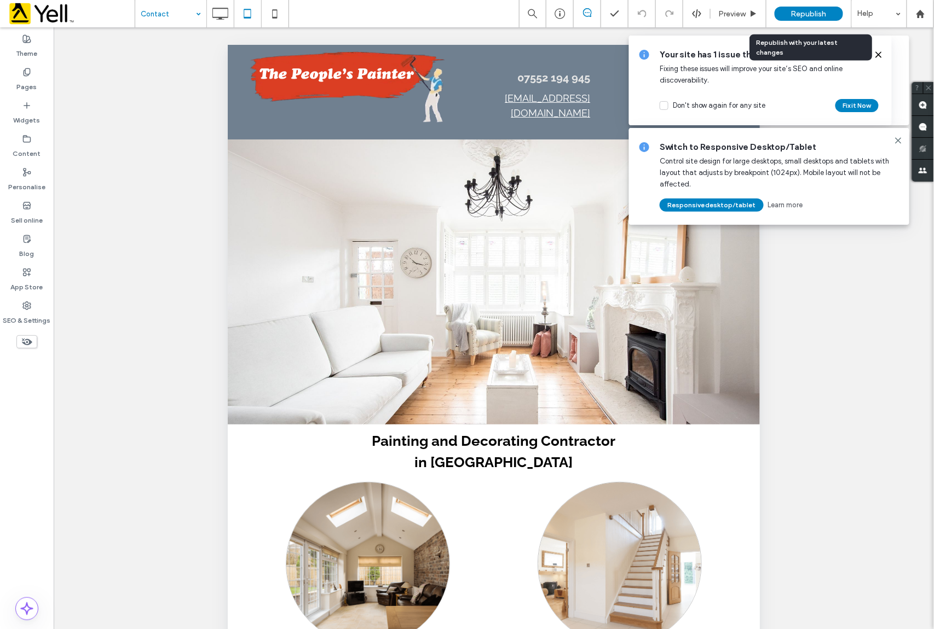
click at [811, 13] on span "Republish" at bounding box center [809, 13] width 36 height 9
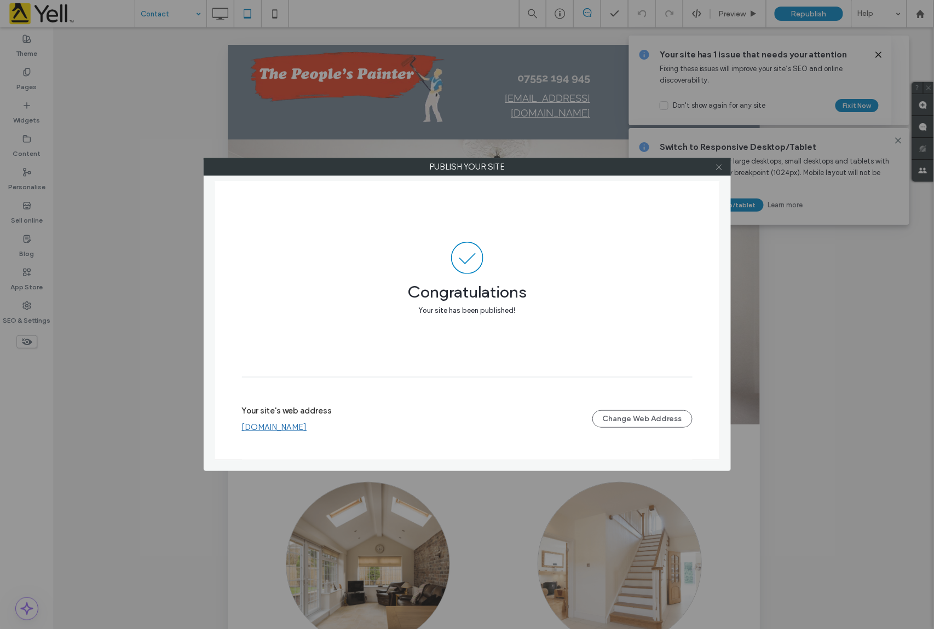
click at [717, 166] on icon at bounding box center [719, 167] width 8 height 8
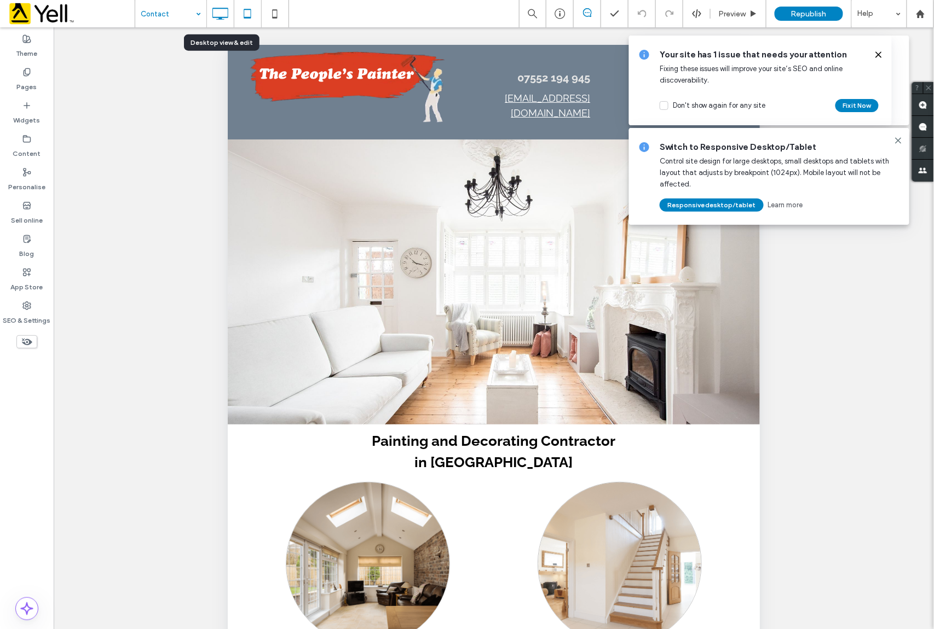
click at [223, 8] on use at bounding box center [221, 14] width 16 height 12
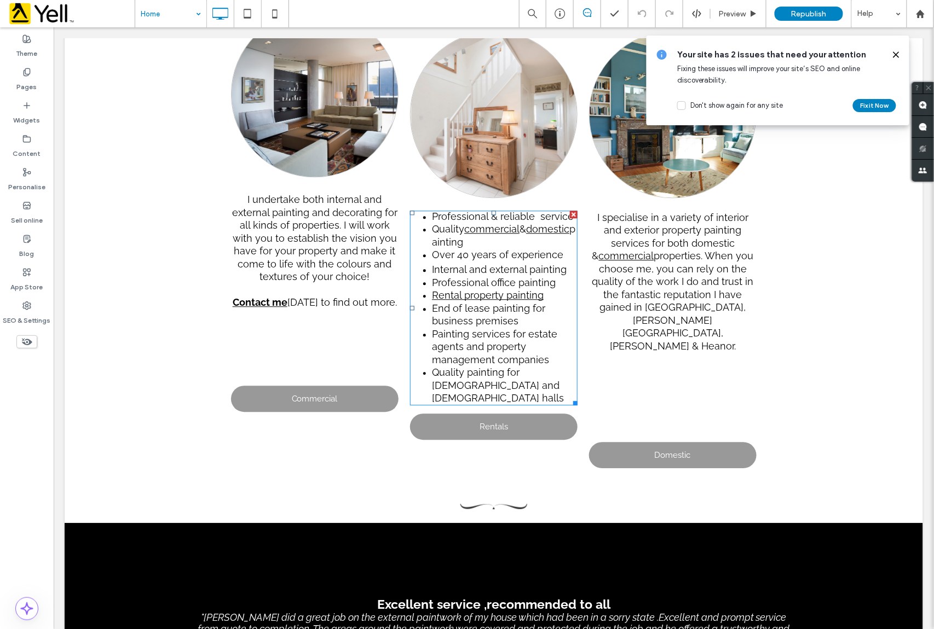
scroll to position [802, 0]
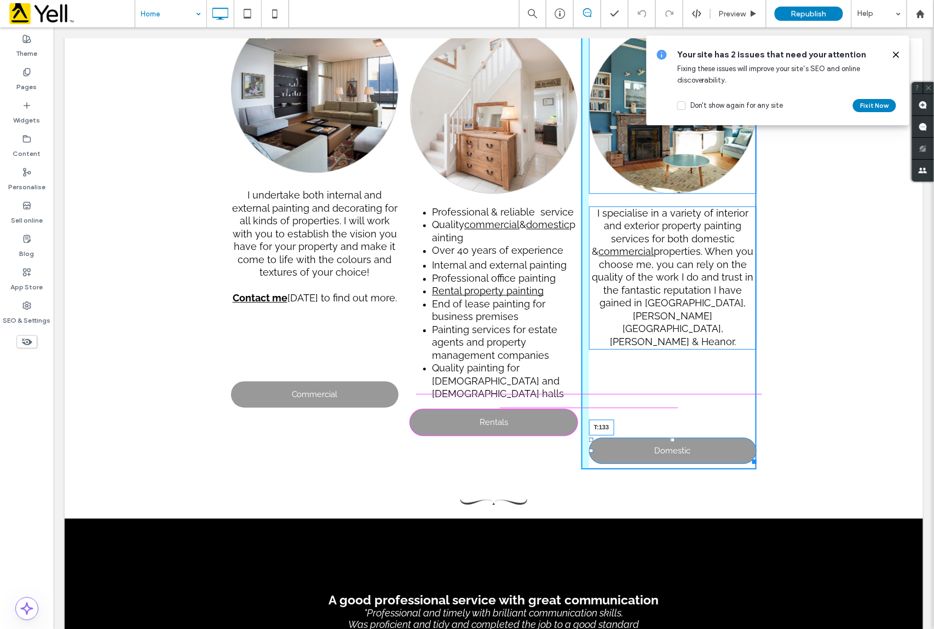
drag, startPoint x: 667, startPoint y: 399, endPoint x: 668, endPoint y: 384, distance: 15.3
click at [670, 437] on div at bounding box center [672, 439] width 4 height 4
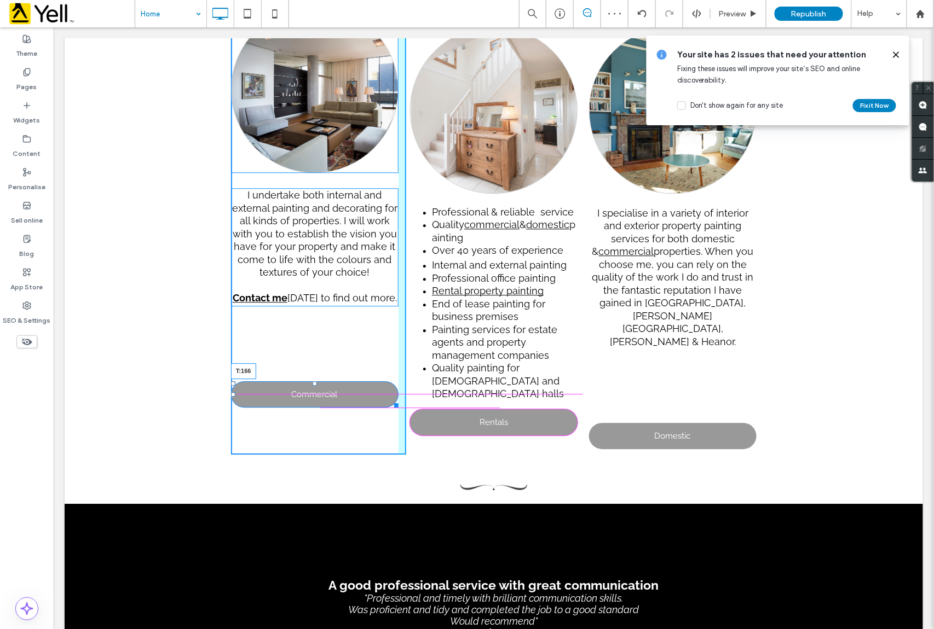
drag, startPoint x: 308, startPoint y: 370, endPoint x: 308, endPoint y: 385, distance: 15.3
click at [312, 385] on div at bounding box center [314, 383] width 4 height 4
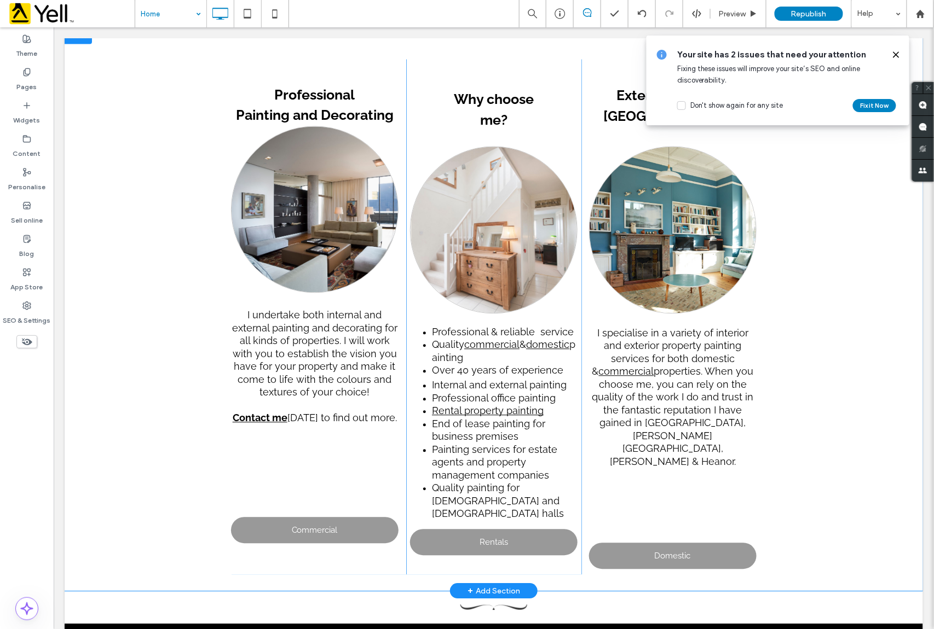
scroll to position [657, 0]
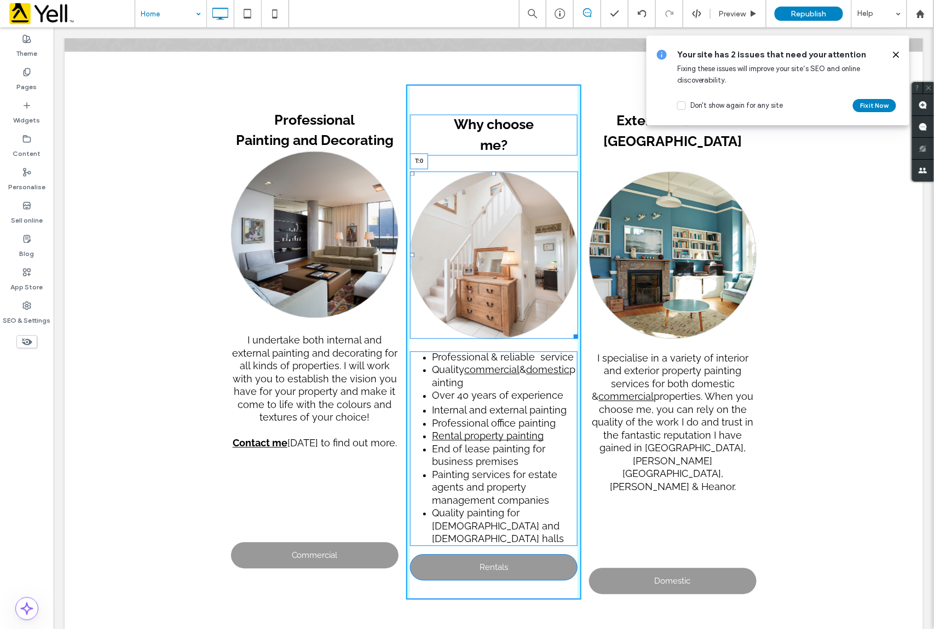
drag, startPoint x: 489, startPoint y: 158, endPoint x: 535, endPoint y: 239, distance: 93.1
click at [491, 171] on div at bounding box center [493, 173] width 4 height 4
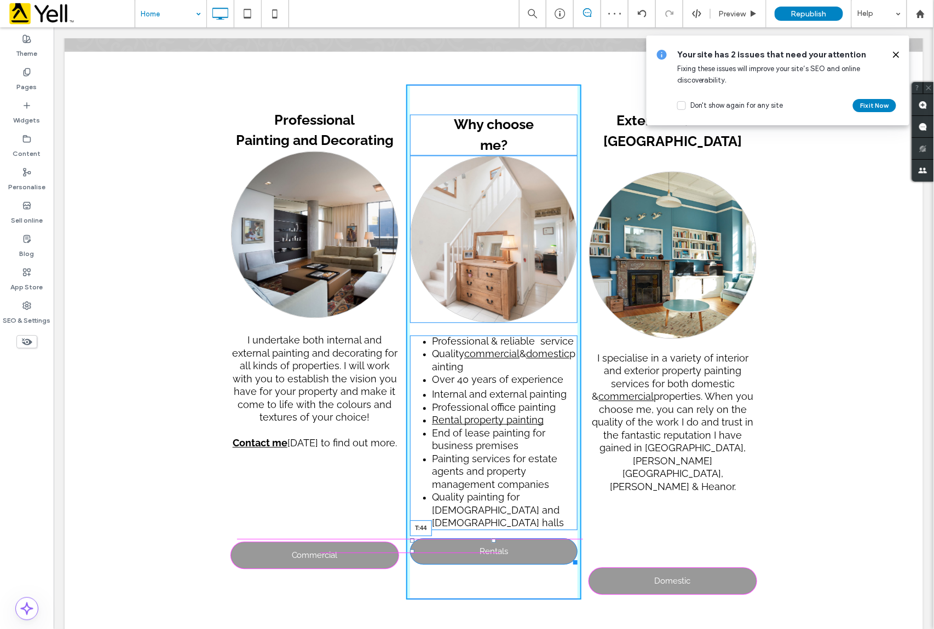
drag, startPoint x: 490, startPoint y: 515, endPoint x: 544, endPoint y: 559, distance: 70.0
click at [490, 532] on div "Why choose me? Professional & reliable service Quality commercial & domestic pa…" at bounding box center [492, 341] width 175 height 515
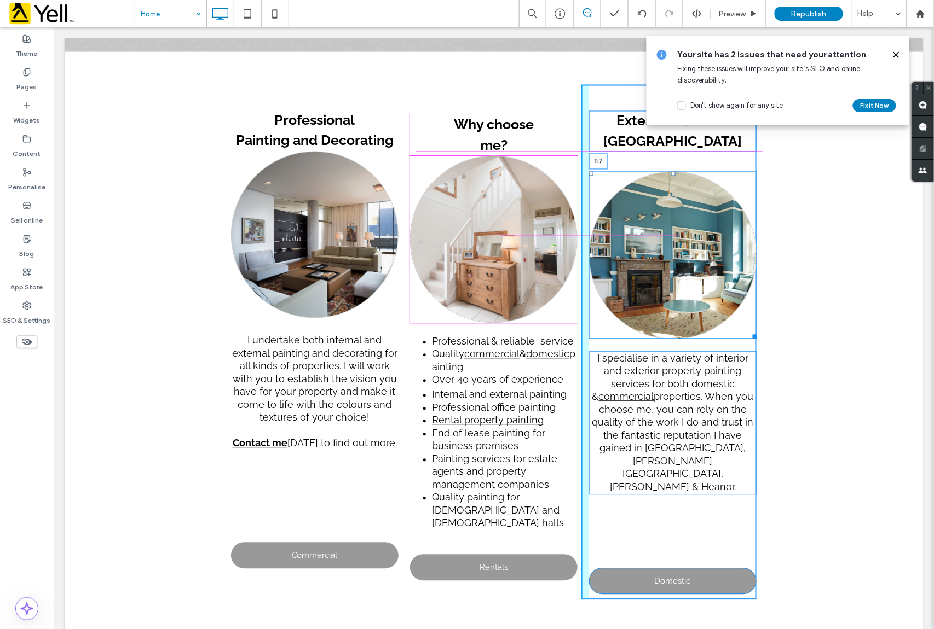
drag, startPoint x: 665, startPoint y: 158, endPoint x: 665, endPoint y: 142, distance: 16.4
click at [670, 171] on div at bounding box center [672, 173] width 4 height 4
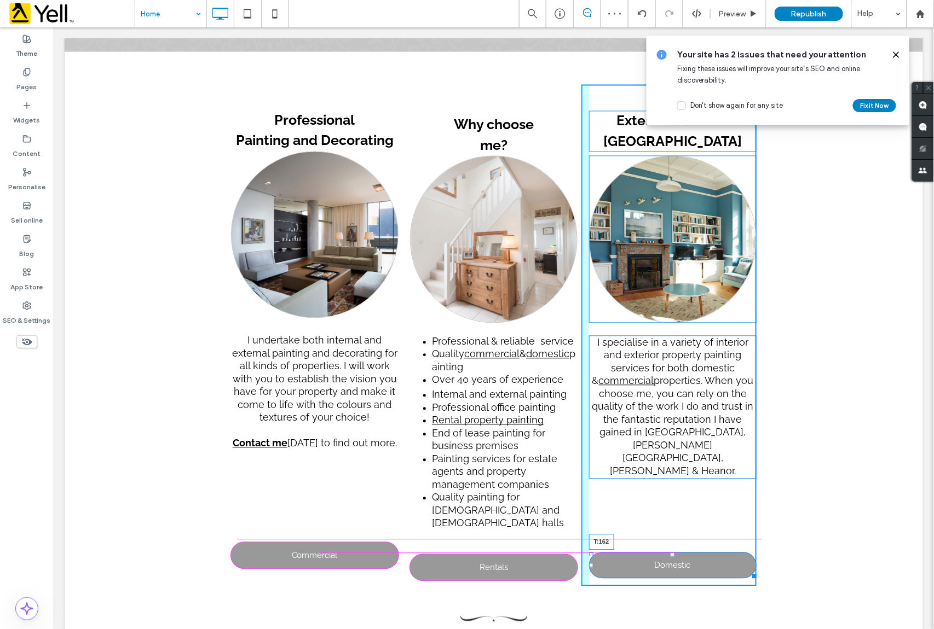
drag, startPoint x: 668, startPoint y: 514, endPoint x: 665, endPoint y: 530, distance: 16.6
click at [670, 552] on div at bounding box center [672, 554] width 4 height 4
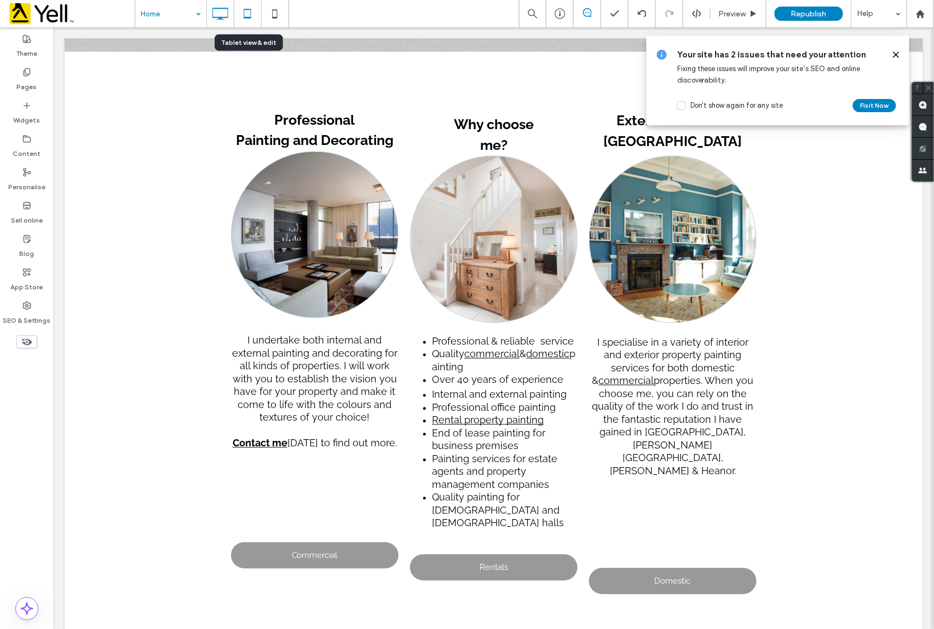
click at [248, 16] on use at bounding box center [247, 13] width 7 height 9
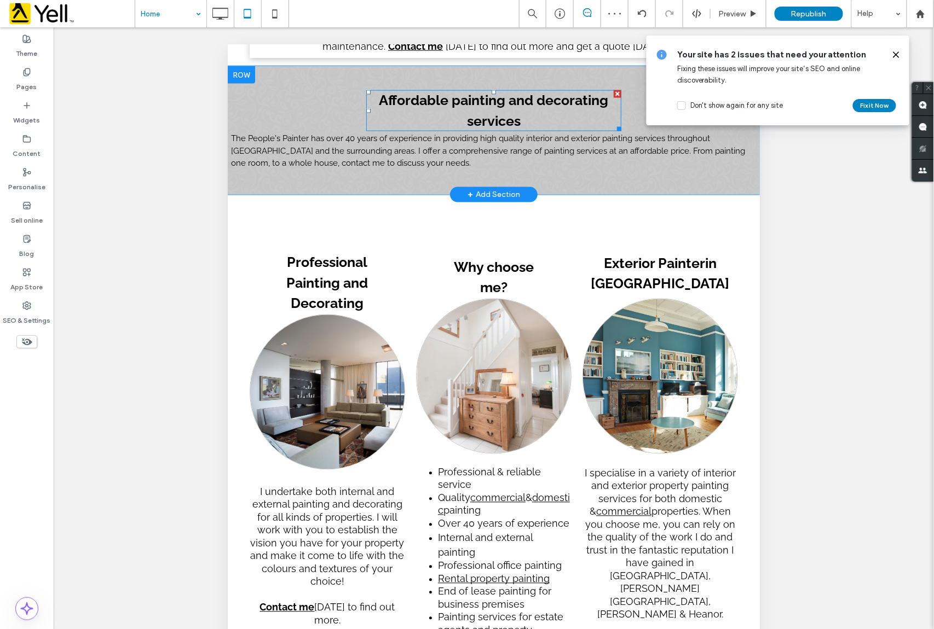
scroll to position [583, 0]
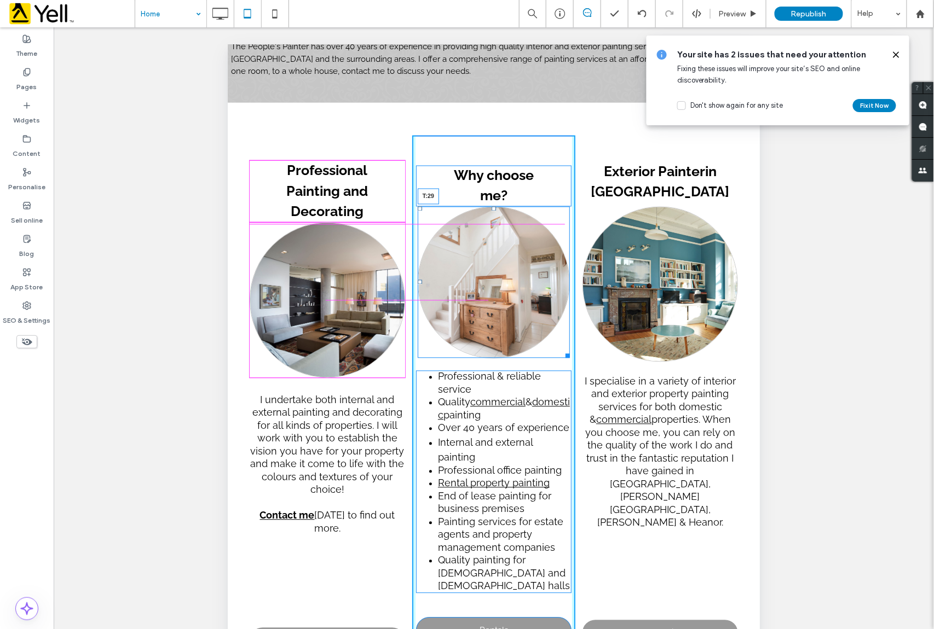
drag, startPoint x: 487, startPoint y: 210, endPoint x: 709, endPoint y: 269, distance: 229.4
click at [491, 211] on div at bounding box center [493, 208] width 4 height 4
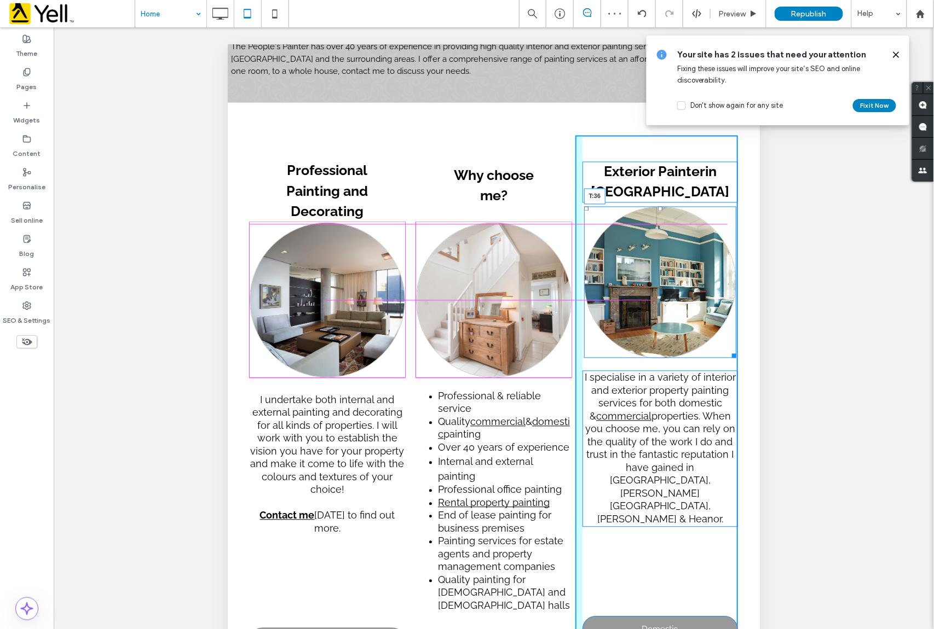
drag, startPoint x: 650, startPoint y: 208, endPoint x: 645, endPoint y: 224, distance: 16.5
click at [645, 224] on div "T:36" at bounding box center [659, 282] width 153 height 152
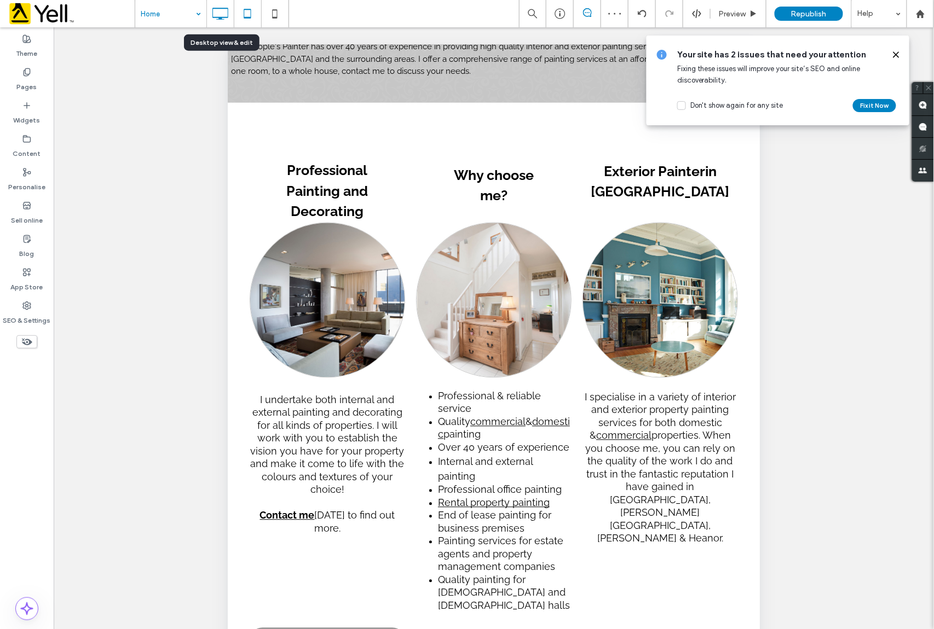
click at [221, 11] on icon at bounding box center [220, 14] width 22 height 22
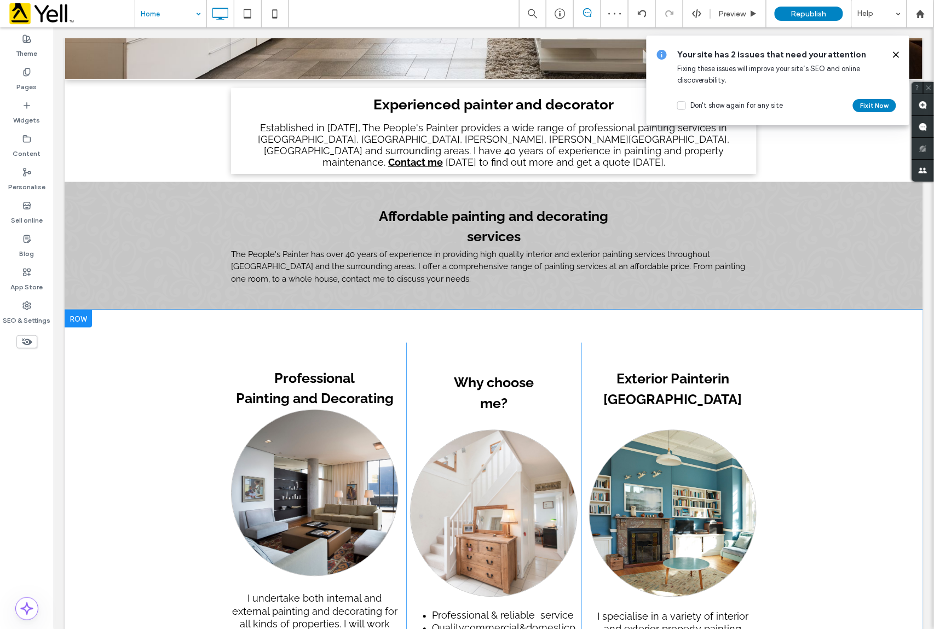
scroll to position [511, 0]
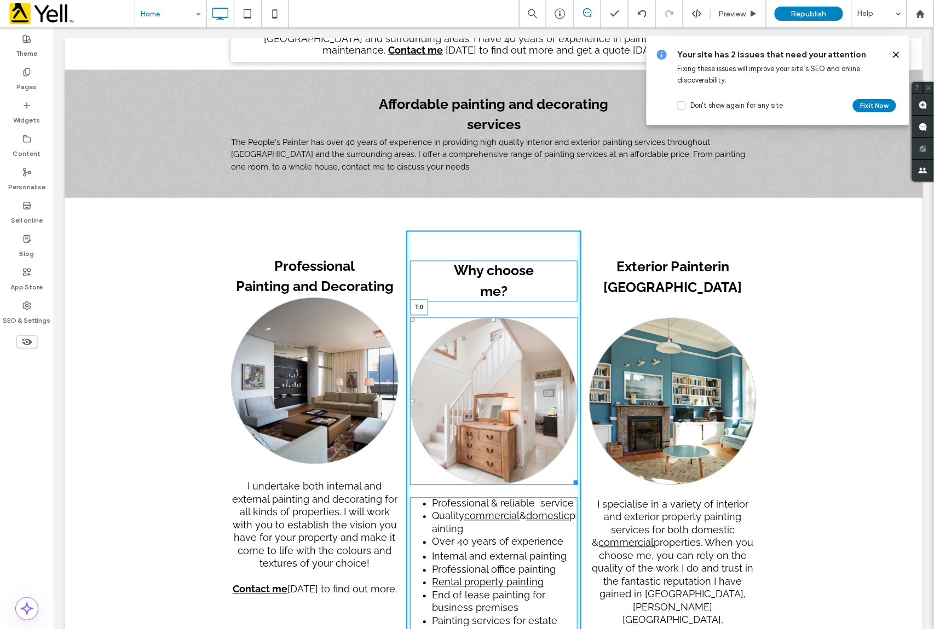
drag, startPoint x: 489, startPoint y: 304, endPoint x: 541, endPoint y: 310, distance: 52.9
click at [488, 283] on div "Why choose me? T:0 Professional & reliable service Quality commercial & domesti…" at bounding box center [492, 495] width 175 height 531
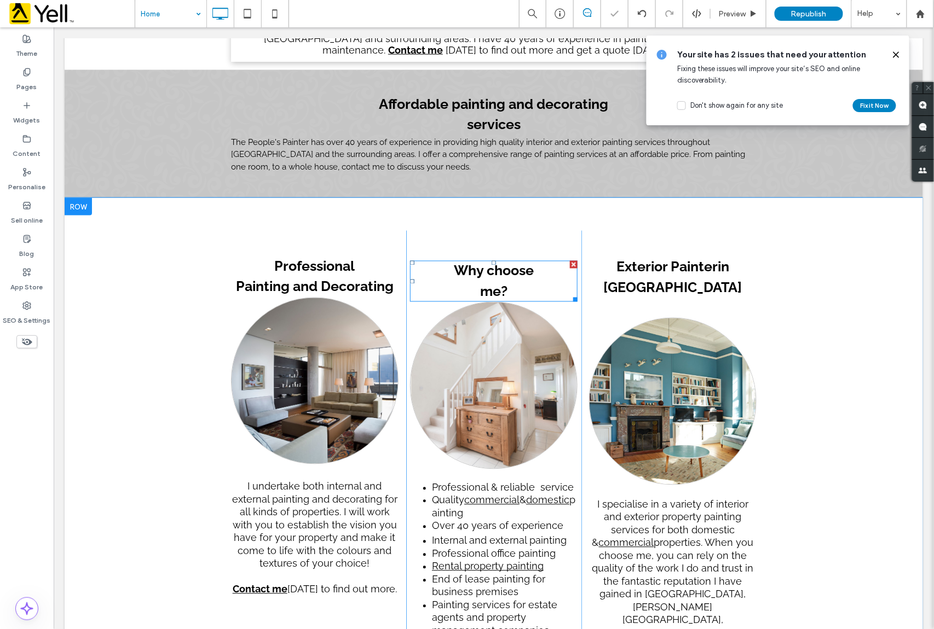
click at [488, 263] on b "Why choose" at bounding box center [493, 270] width 80 height 16
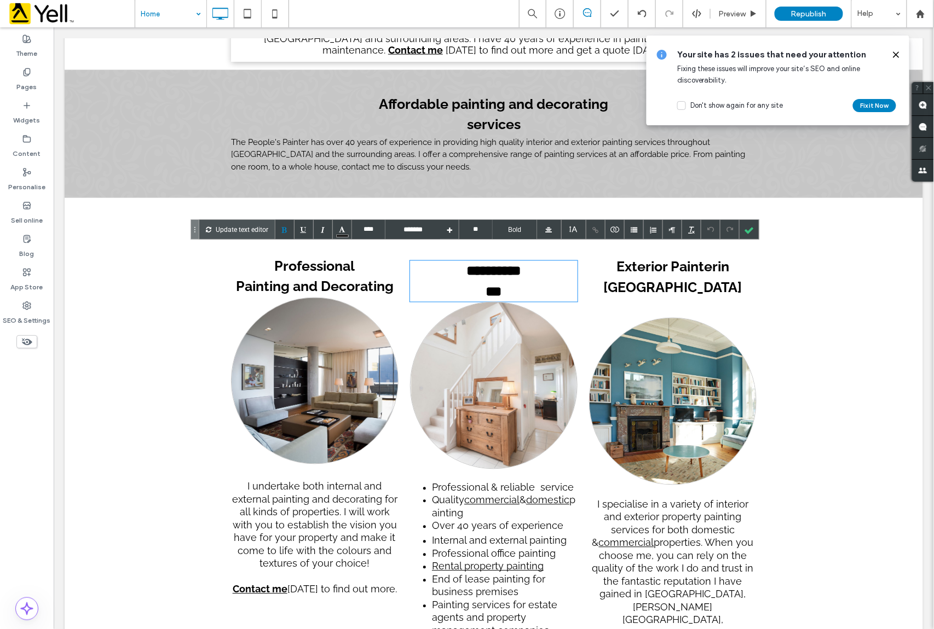
click at [534, 260] on div "**********" at bounding box center [492, 270] width 167 height 21
click at [753, 228] on div at bounding box center [748, 229] width 19 height 19
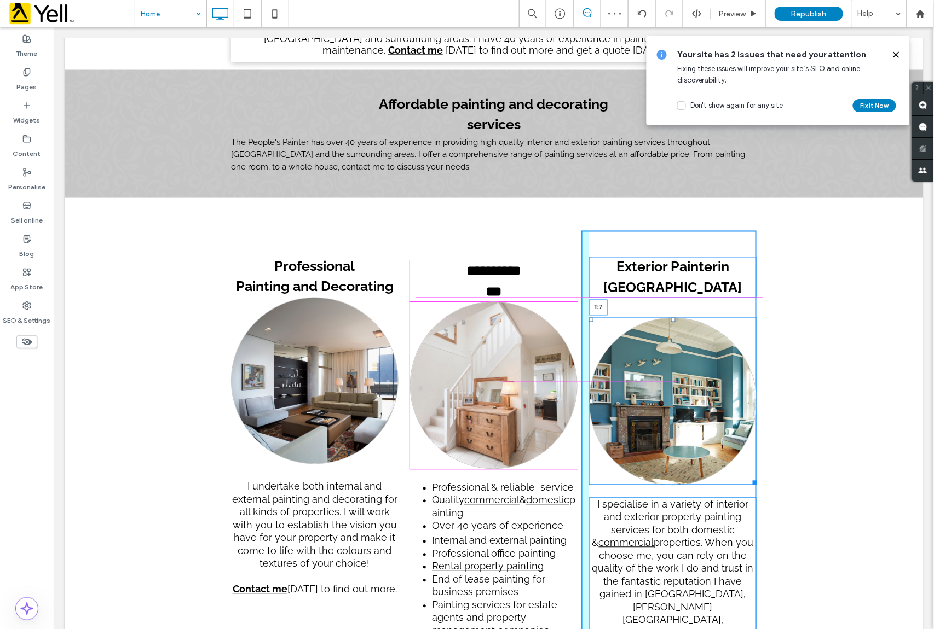
drag, startPoint x: 666, startPoint y: 304, endPoint x: 718, endPoint y: 312, distance: 53.2
click at [665, 285] on div "Exterior Painter in Nottinghamshire T:7 I specialise in a variety of interior a…" at bounding box center [668, 495] width 175 height 531
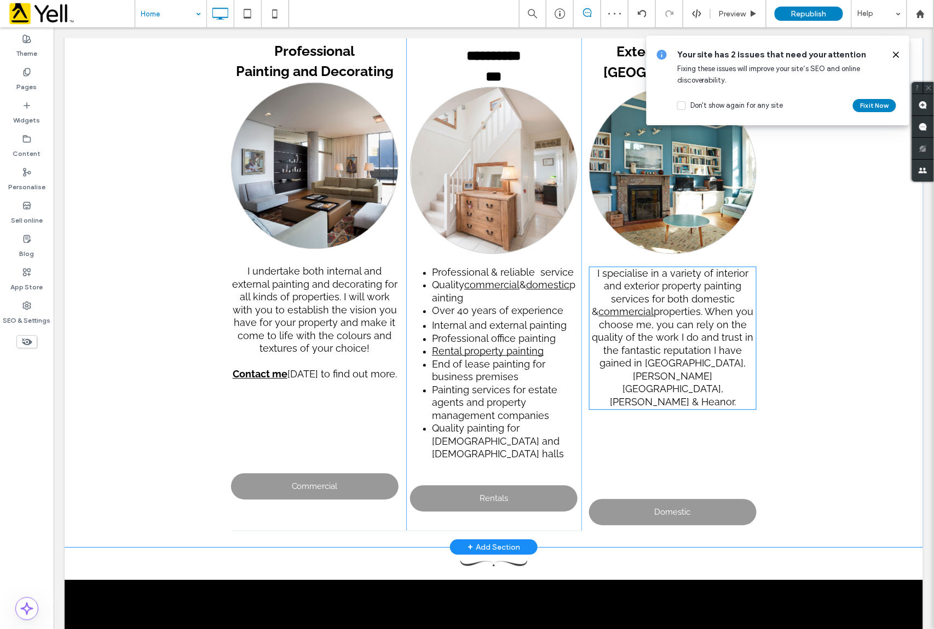
scroll to position [729, 0]
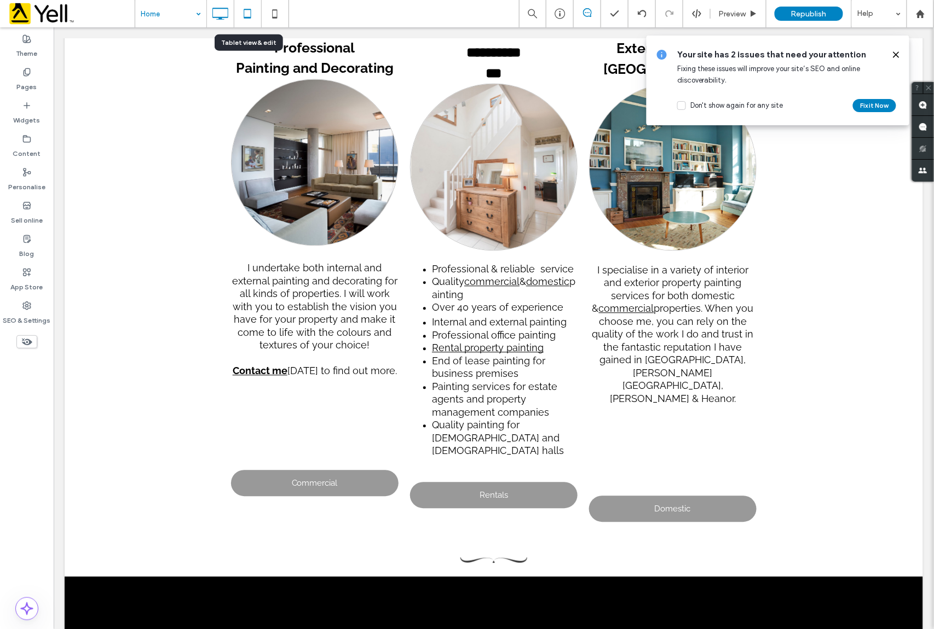
click at [248, 16] on icon at bounding box center [247, 14] width 22 height 22
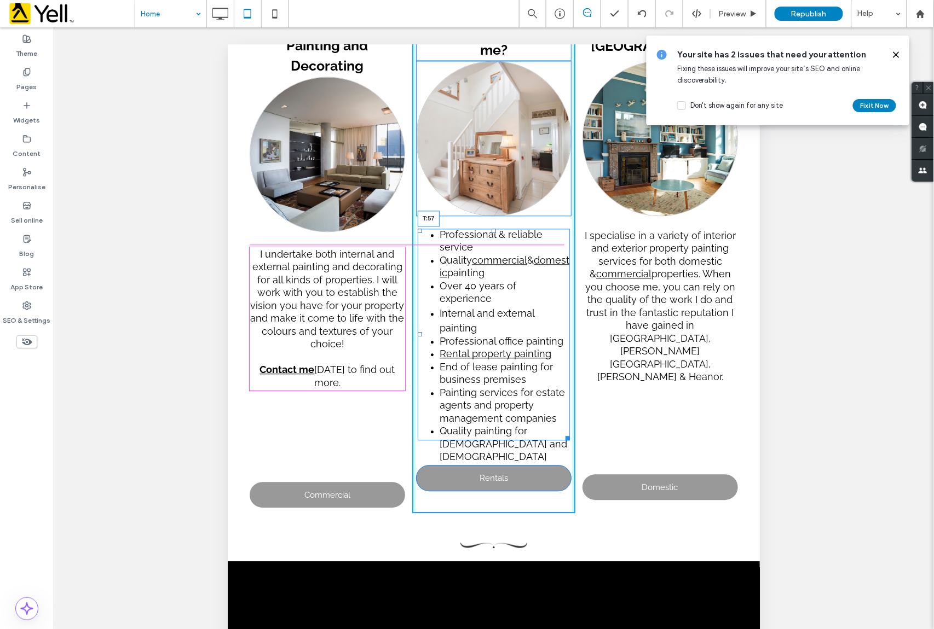
drag, startPoint x: 488, startPoint y: 227, endPoint x: 484, endPoint y: 245, distance: 18.6
click at [484, 245] on div "Professional & reliable service Quality commercial & domestic painting Over 40 …" at bounding box center [493, 334] width 152 height 212
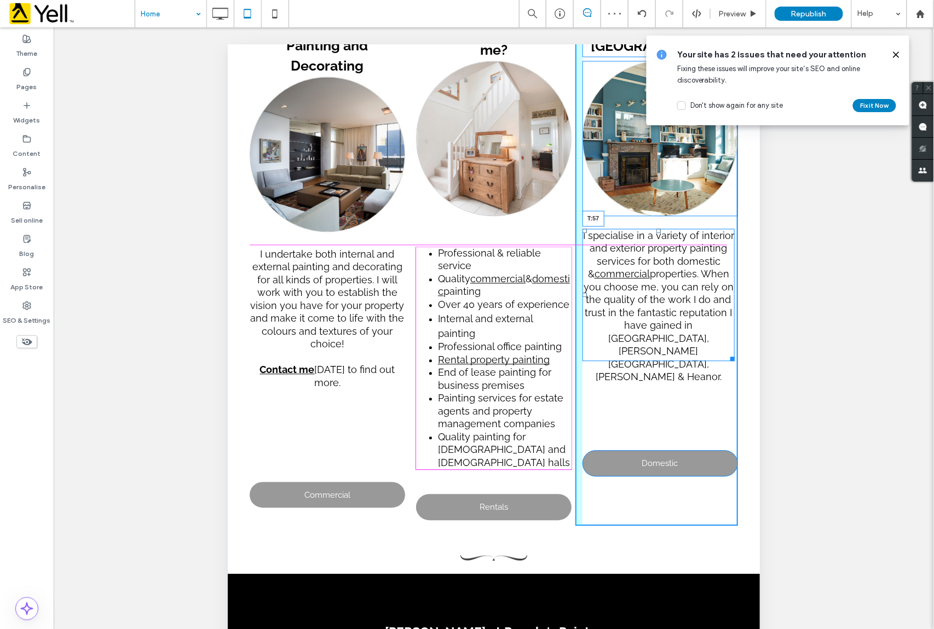
drag, startPoint x: 650, startPoint y: 229, endPoint x: 871, endPoint y: 295, distance: 230.6
click at [648, 250] on div "I specialise in a variety of interior and exterior property painting services f…" at bounding box center [658, 294] width 152 height 132
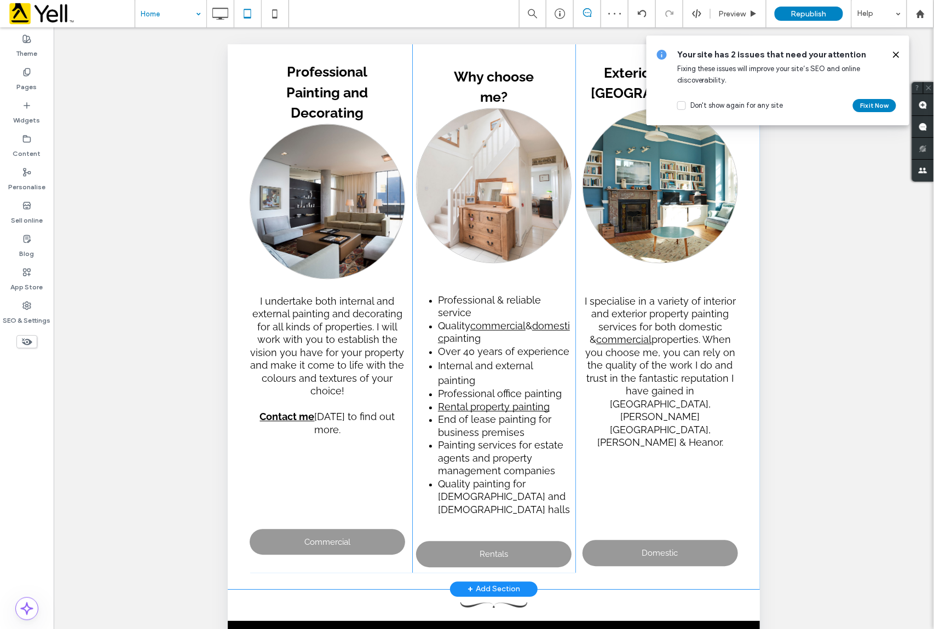
scroll to position [657, 0]
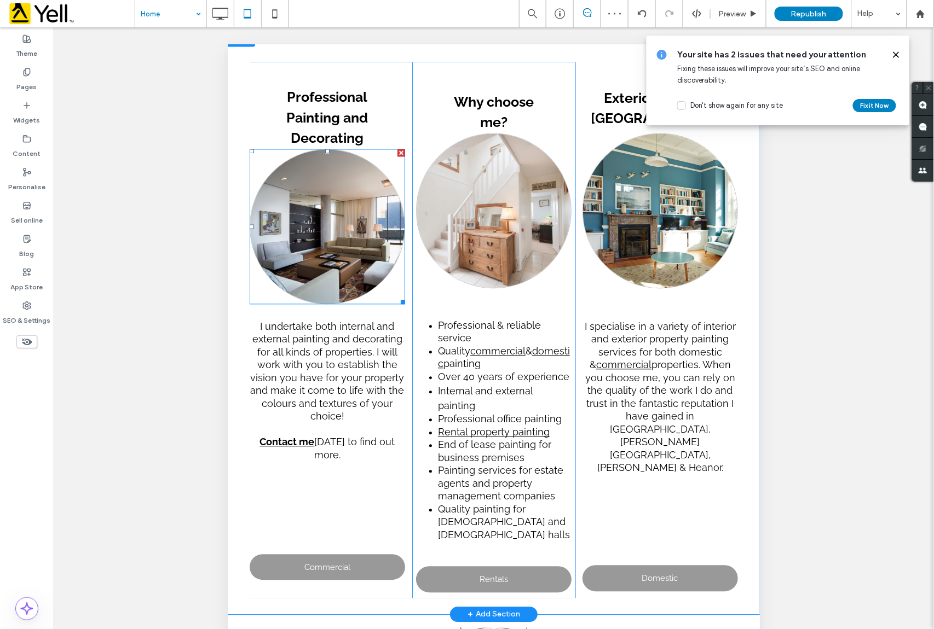
click at [326, 224] on img at bounding box center [326, 226] width 155 height 155
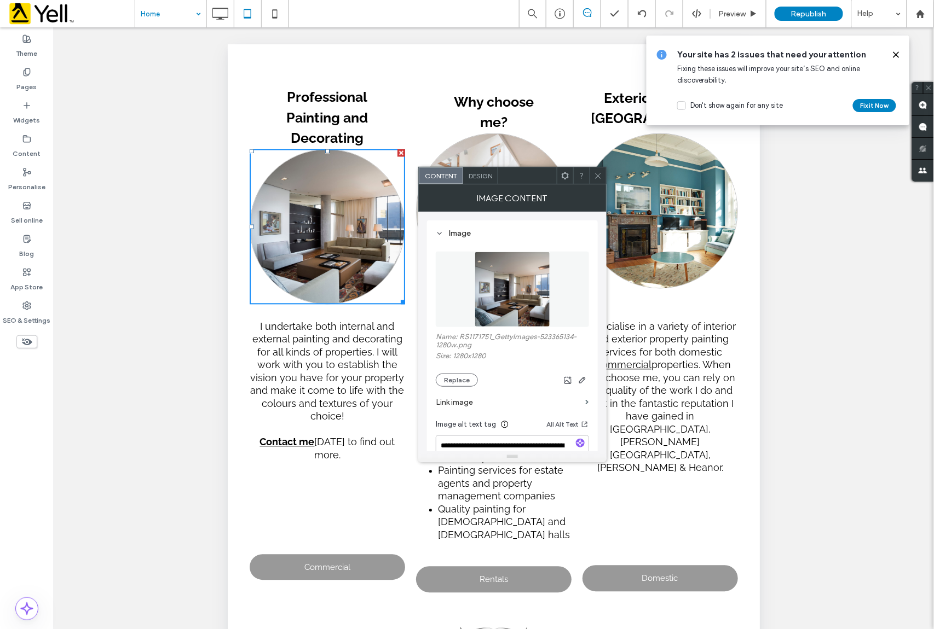
click at [596, 174] on icon at bounding box center [598, 176] width 8 height 8
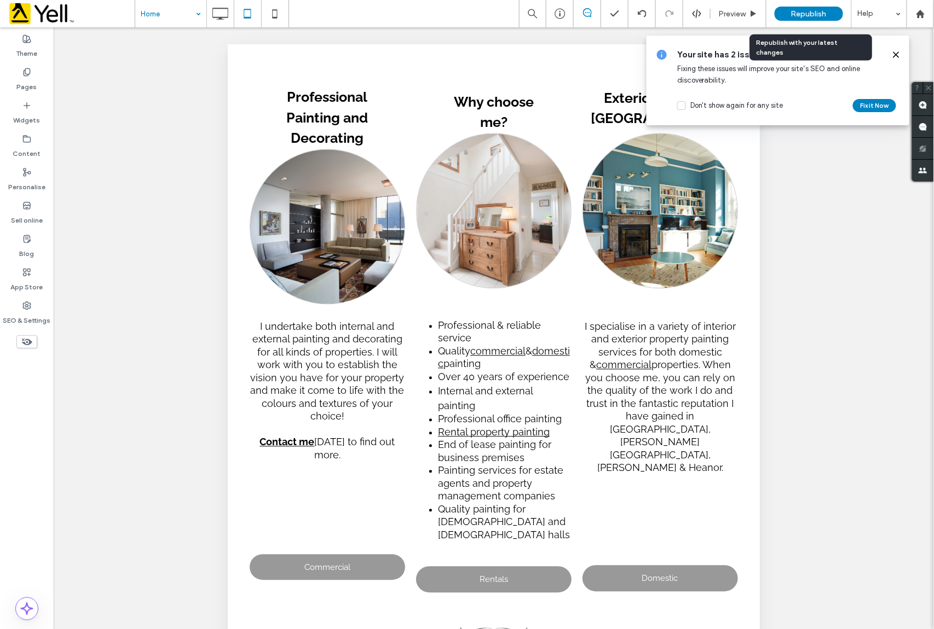
click at [830, 13] on div "Republish" at bounding box center [808, 14] width 68 height 14
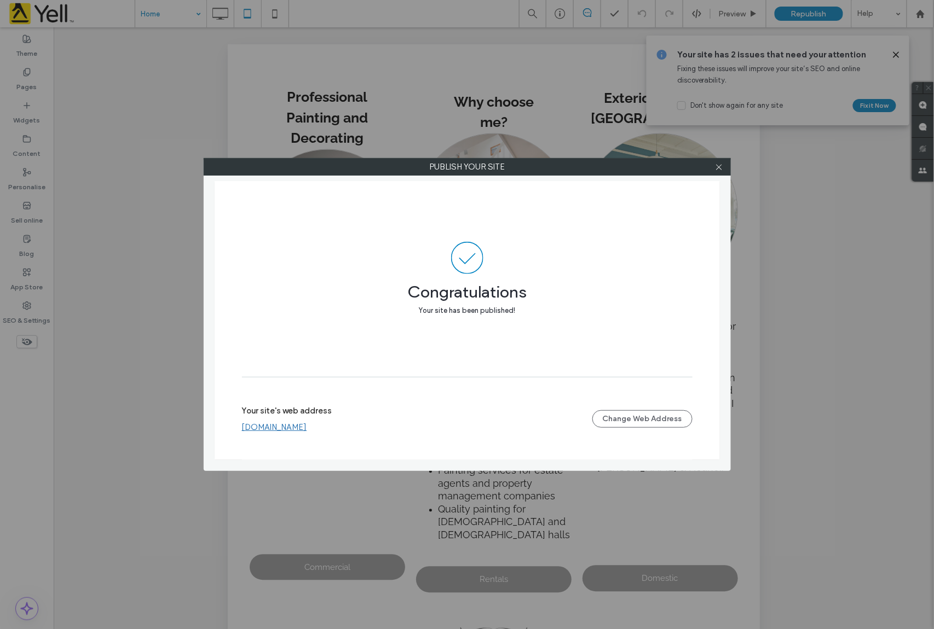
click at [294, 429] on link "www.thepeoplespainter.co.uk" at bounding box center [274, 427] width 65 height 10
